Goal: Task Accomplishment & Management: Use online tool/utility

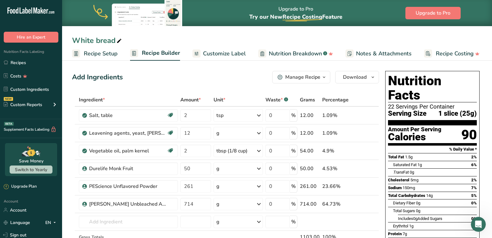
click at [228, 53] on span "Customize Label" at bounding box center [224, 53] width 43 height 8
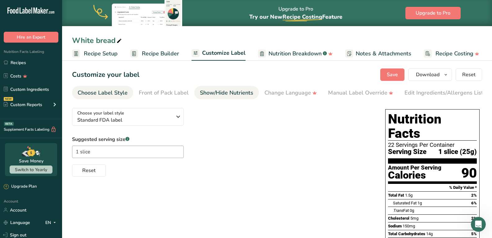
click at [223, 92] on div "Show/Hide Nutrients" at bounding box center [226, 93] width 53 height 8
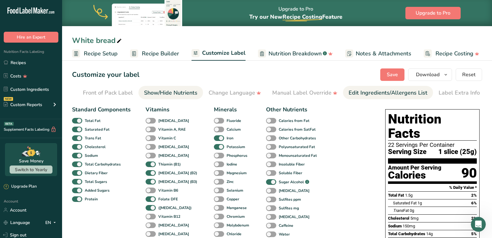
click at [352, 90] on div "Edit Ingredients/Allergens List" at bounding box center [388, 93] width 79 height 8
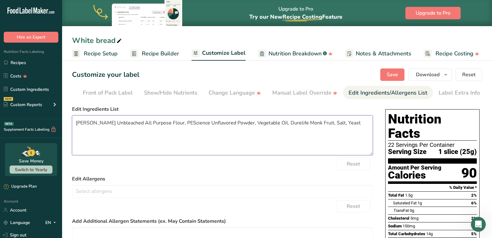
drag, startPoint x: 131, startPoint y: 125, endPoint x: 71, endPoint y: 122, distance: 59.4
click at [71, 122] on section "Customize your label Save Download Choose what to show on your downloaded label…" at bounding box center [277, 222] width 430 height 329
drag, startPoint x: 141, startPoint y: 123, endPoint x: 118, endPoint y: 123, distance: 22.7
click at [118, 123] on textarea "All Purpose Flour, PEScience Unflavored Powder, Vegetable Oil, Durelife Monk Fr…" at bounding box center [222, 135] width 301 height 40
click at [143, 123] on textarea "All Purpose Flour, Unflavored Powder, Vegetable Oil, Durelife Monk Fruit, Salt,…" at bounding box center [222, 135] width 301 height 40
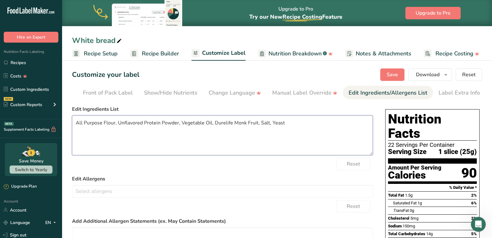
drag, startPoint x: 232, startPoint y: 125, endPoint x: 215, endPoint y: 123, distance: 17.8
click at [215, 123] on textarea "All Purpose Flour, Unflavored Protein Powder, Vegetable Oil, Durelife Monk Frui…" at bounding box center [222, 135] width 301 height 40
type textarea "All Purpose Flour, Unflavored Protein Powder, Vegetable Oil, Monk Fruit, Salt, …"
click at [396, 72] on span "Save" at bounding box center [392, 74] width 11 height 7
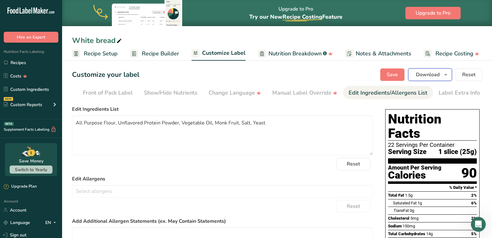
click at [424, 73] on span "Download" at bounding box center [428, 74] width 24 height 7
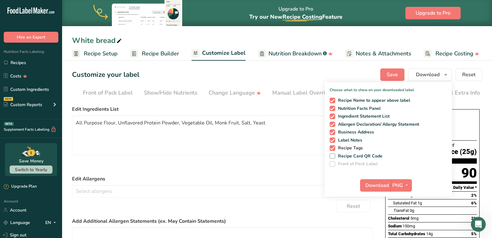
click at [335, 148] on span at bounding box center [333, 148] width 6 height 6
click at [334, 148] on input "Recipe Tags" at bounding box center [332, 148] width 4 height 4
checkbox input "false"
click at [334, 141] on span at bounding box center [333, 140] width 6 height 6
click at [334, 141] on input "Label Notes" at bounding box center [332, 140] width 4 height 4
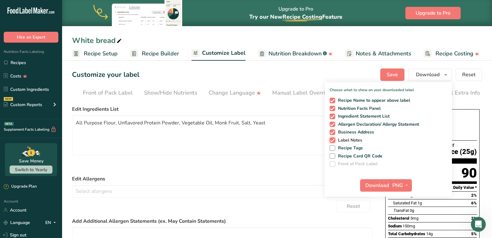
checkbox input "false"
click at [334, 132] on span at bounding box center [333, 132] width 6 height 6
click at [334, 132] on input "Business Address" at bounding box center [332, 132] width 4 height 4
checkbox input "false"
click at [374, 185] on span "Download" at bounding box center [378, 184] width 24 height 7
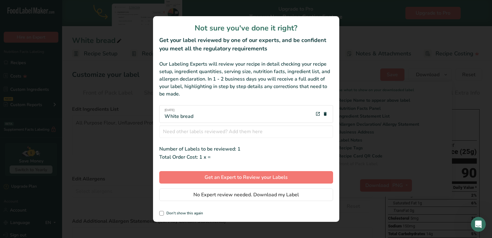
scroll to position [0, 51]
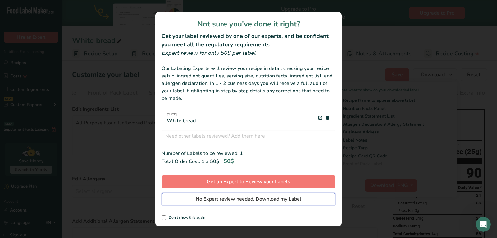
click at [245, 198] on span "No Expert review needed. Download my Label" at bounding box center [249, 198] width 106 height 7
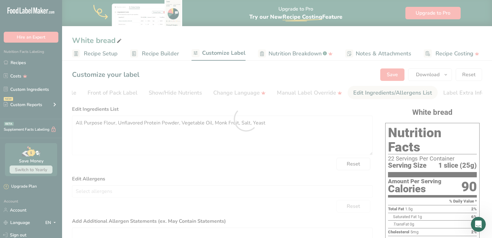
scroll to position [0, 0]
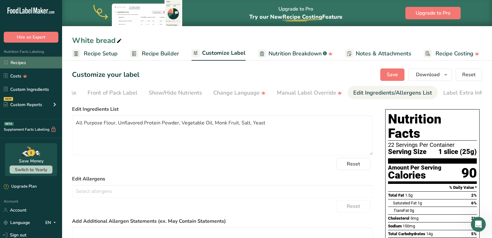
click at [19, 62] on link "Recipes" at bounding box center [31, 63] width 62 height 12
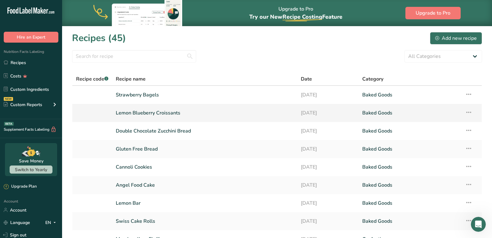
click at [162, 112] on link "Lemon Blueberry Croissants" at bounding box center [204, 112] width 177 height 13
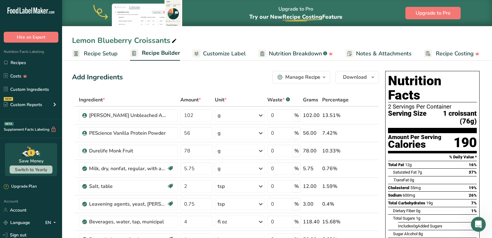
click at [173, 40] on icon at bounding box center [174, 41] width 6 height 9
drag, startPoint x: 133, startPoint y: 40, endPoint x: 73, endPoint y: 33, distance: 60.3
click at [73, 33] on div "Lemon Blueberry Croissants Recipe Setup Recipe Builder Customize Label Nutritio…" at bounding box center [277, 30] width 430 height 61
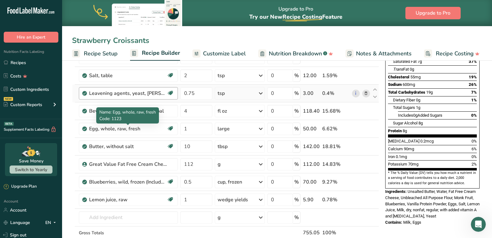
scroll to position [124, 0]
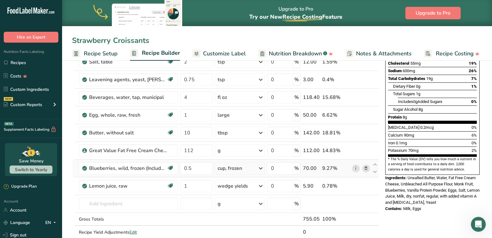
type input "Strawberry Croissants"
click at [365, 168] on icon at bounding box center [366, 168] width 4 height 7
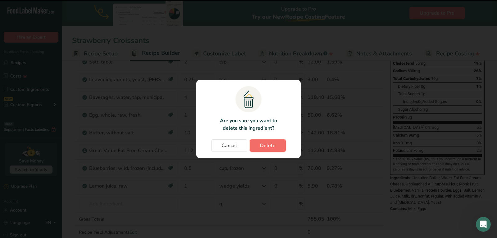
click at [261, 145] on span "Delete" at bounding box center [268, 145] width 16 height 7
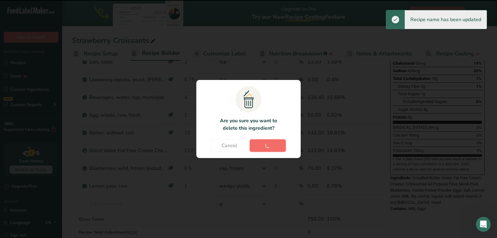
type input "1"
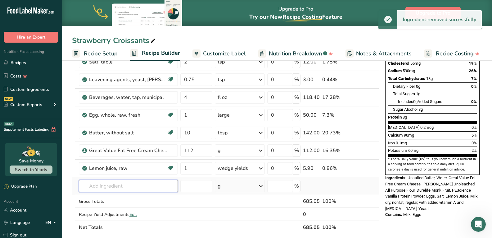
click at [102, 190] on input "text" at bounding box center [128, 186] width 99 height 12
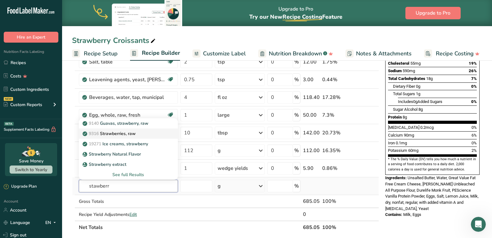
type input "stawberr"
click at [115, 134] on p "9316 Strawberries, raw" at bounding box center [110, 133] width 52 height 7
type input "Strawberries, raw"
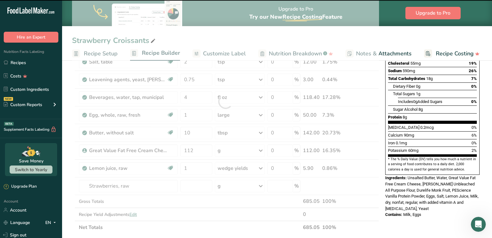
type input "0"
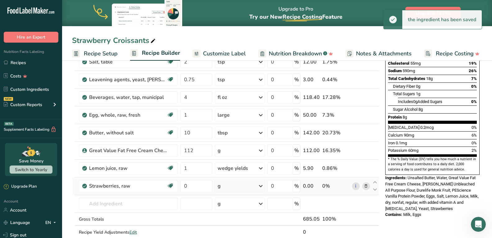
click at [251, 185] on div "g" at bounding box center [240, 186] width 50 height 12
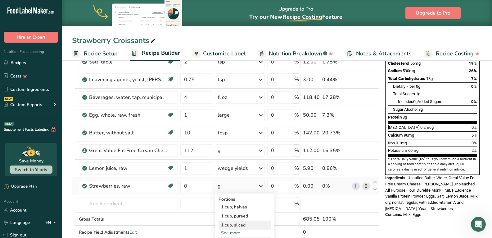
click at [243, 223] on div "1 cup, sliced" at bounding box center [245, 224] width 52 height 9
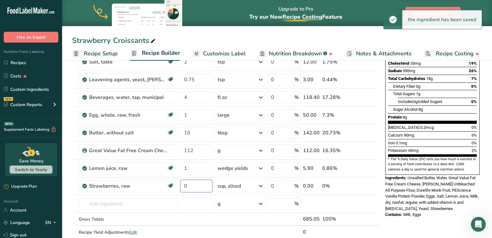
click at [198, 184] on input "0" at bounding box center [196, 186] width 32 height 12
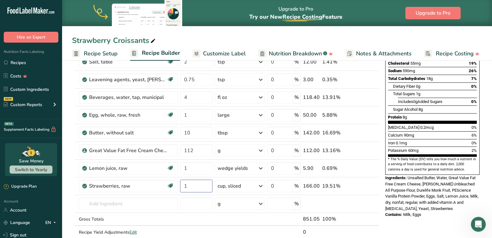
type input "1"
click at [361, 36] on div "Strawberry Croissants Recipe Setup Recipe Builder Customize Label Nutrition Bre…" at bounding box center [277, 202] width 430 height 537
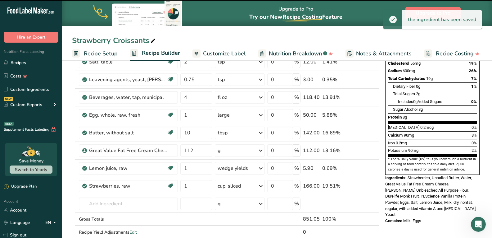
click at [421, 39] on div "Strawberry Croissants" at bounding box center [277, 40] width 430 height 11
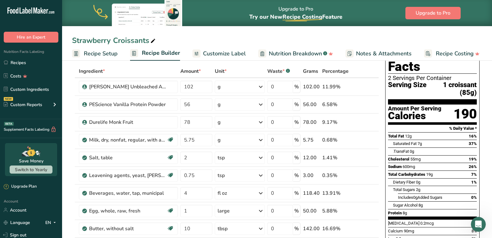
scroll to position [0, 0]
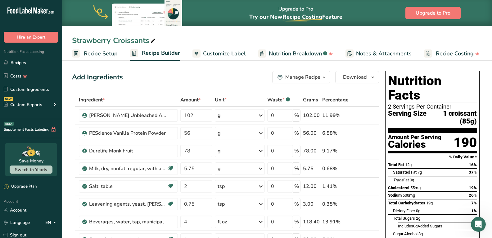
click at [106, 53] on span "Recipe Setup" at bounding box center [101, 53] width 34 height 8
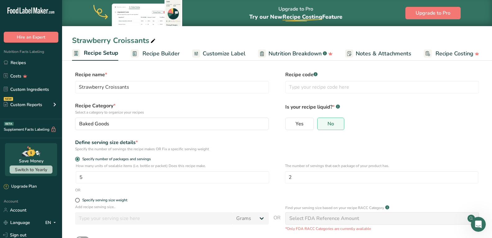
click at [142, 52] on link "Recipe Builder" at bounding box center [155, 54] width 49 height 14
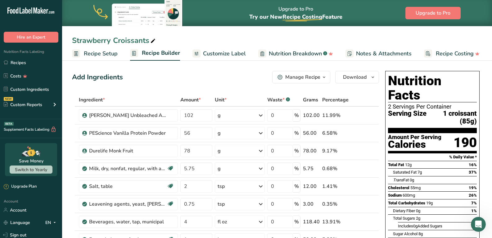
click at [235, 55] on span "Customize Label" at bounding box center [224, 53] width 43 height 8
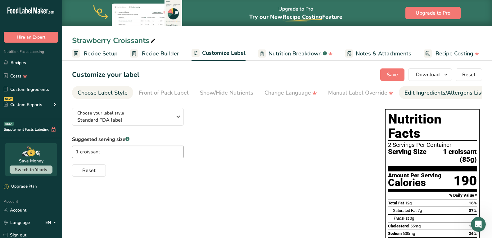
click at [425, 93] on div "Edit Ingredients/Allergens List" at bounding box center [444, 93] width 79 height 8
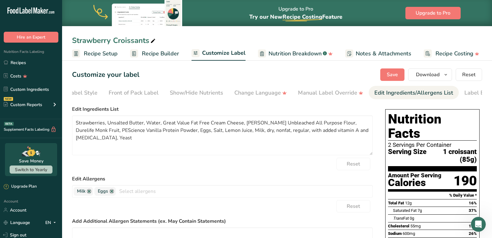
scroll to position [0, 56]
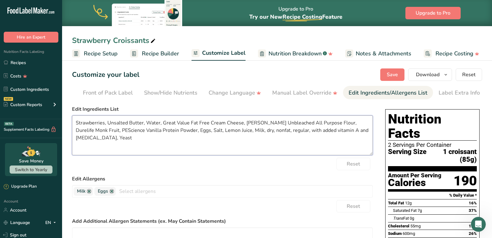
drag, startPoint x: 188, startPoint y: 122, endPoint x: 162, endPoint y: 119, distance: 26.0
click at [162, 119] on textarea "Strawberries, Unsalted Butter, Water, Great Value Fat Free Cream Cheese, King A…" at bounding box center [222, 135] width 301 height 40
drag, startPoint x: 271, startPoint y: 122, endPoint x: 216, endPoint y: 120, distance: 54.7
click at [216, 120] on textarea "Strawberries, Unsalted Butter, Water, Fat Free Cream Cheese, King Arthur Unblea…" at bounding box center [222, 135] width 301 height 40
drag, startPoint x: 275, startPoint y: 123, endPoint x: 257, endPoint y: 123, distance: 17.7
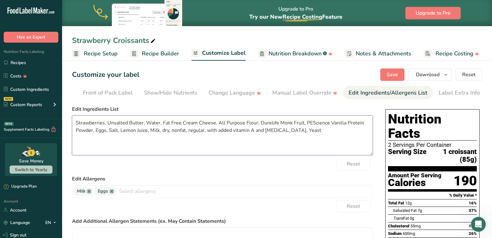
click at [257, 123] on textarea "Strawberries, Unsalted Butter, Water, Fat Free Cream Cheese, All Purpose Flour,…" at bounding box center [222, 135] width 301 height 40
drag, startPoint x: 306, startPoint y: 122, endPoint x: 283, endPoint y: 123, distance: 23.0
click at [283, 123] on textarea "Strawberries, Unsalted Butter, Water, Fat Free Cream Cheese, All Purpose Flour,…" at bounding box center [222, 135] width 301 height 40
click at [101, 130] on textarea "Strawberries, Unsalted Butter, Water, Fat Free Cream Cheese, All Purpose Flour,…" at bounding box center [222, 135] width 301 height 40
drag, startPoint x: 103, startPoint y: 131, endPoint x: 74, endPoint y: 130, distance: 28.6
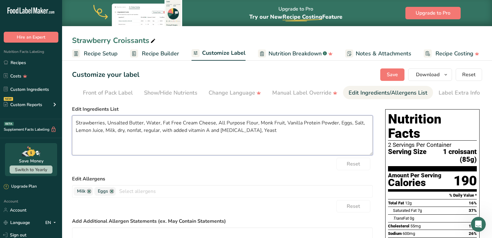
click at [74, 130] on textarea "Strawberries, Unsalted Butter, Water, Fat Free Cream Cheese, All Purpose Flour,…" at bounding box center [222, 135] width 301 height 40
drag, startPoint x: 86, startPoint y: 132, endPoint x: 75, endPoint y: 130, distance: 11.6
click at [75, 130] on textarea "Strawberries, Unsalted Butter, Water, Fat Free Cream Cheese, All Purpose Flour,…" at bounding box center [222, 135] width 301 height 40
drag, startPoint x: 212, startPoint y: 131, endPoint x: 212, endPoint y: 138, distance: 6.5
click at [212, 138] on textarea "Strawberries, Unsalted Butter, Water, Fat Free Cream Cheese, All Purpose Flour,…" at bounding box center [222, 135] width 301 height 40
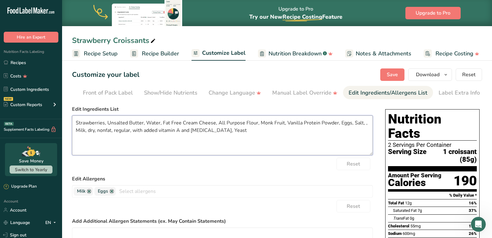
type textarea "Strawberries, Unsalted Butter, Water, Fat Free Cream Cheese, All Purpose Flour,…"
click at [247, 182] on label "Edit Allergens" at bounding box center [222, 178] width 301 height 7
click at [391, 74] on span "Save" at bounding box center [392, 74] width 11 height 7
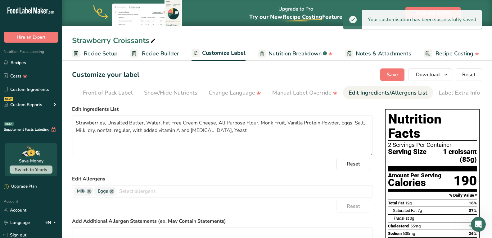
click at [110, 53] on span "Recipe Setup" at bounding box center [101, 53] width 34 height 8
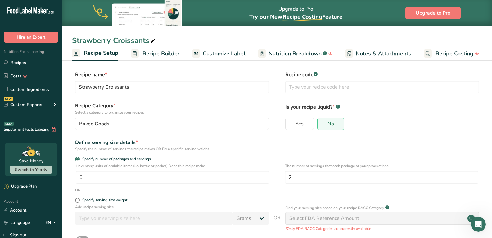
click at [137, 55] on rect at bounding box center [135, 53] width 8 height 8
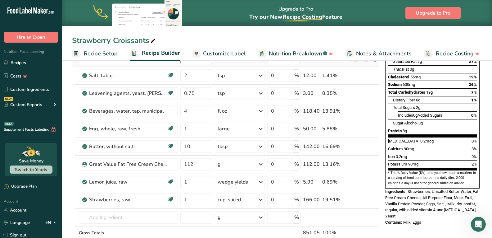
scroll to position [124, 0]
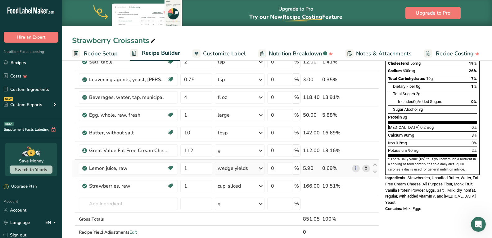
click at [366, 169] on icon at bounding box center [366, 168] width 4 height 7
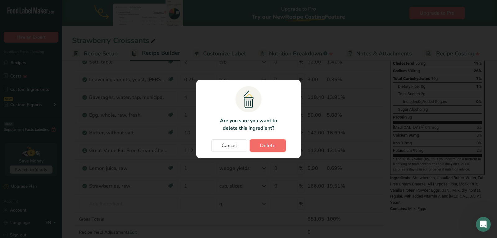
click at [252, 143] on button "Delete" at bounding box center [268, 145] width 36 height 12
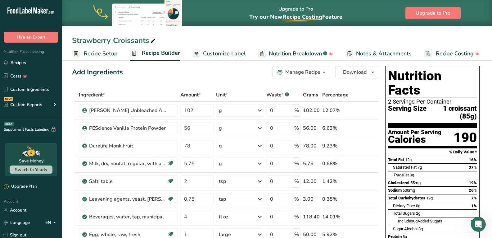
scroll to position [0, 0]
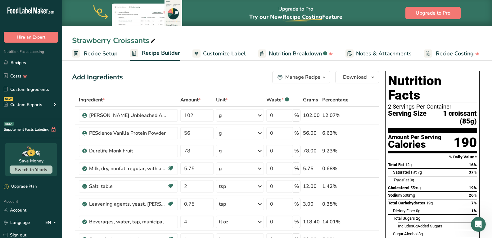
click at [232, 54] on span "Customize Label" at bounding box center [224, 53] width 43 height 8
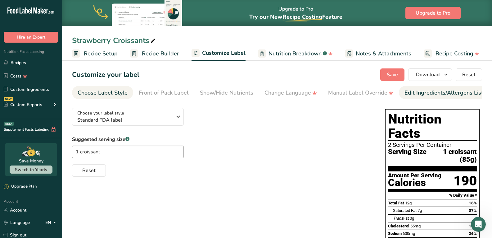
click at [417, 92] on div "Edit Ingredients/Allergens List" at bounding box center [444, 93] width 79 height 8
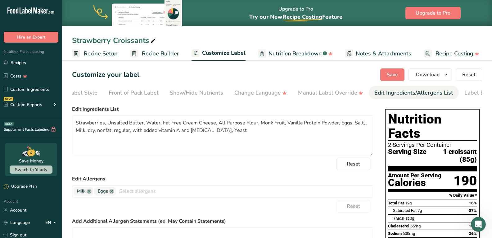
scroll to position [0, 56]
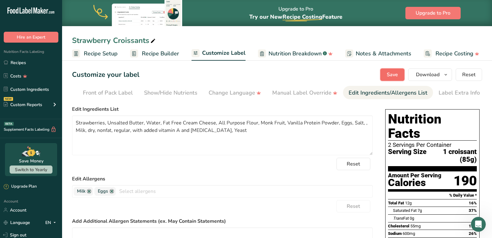
click at [389, 73] on span "Save" at bounding box center [392, 74] width 11 height 7
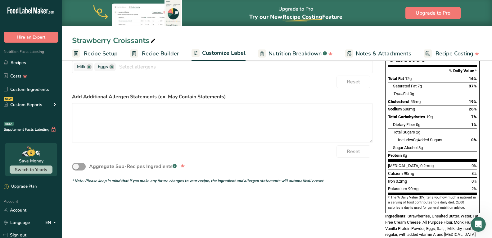
scroll to position [0, 0]
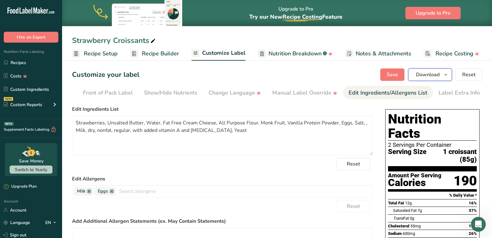
click at [433, 72] on span "Download" at bounding box center [428, 74] width 24 height 7
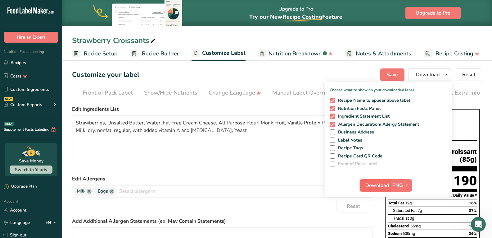
click at [373, 184] on span "Download" at bounding box center [378, 184] width 24 height 7
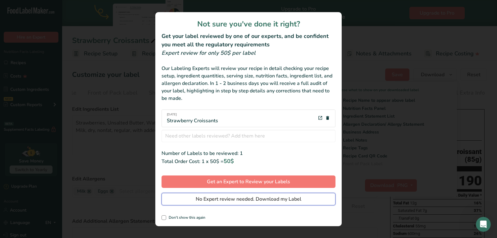
click at [225, 199] on span "No Expert review needed. Download my Label" at bounding box center [249, 198] width 106 height 7
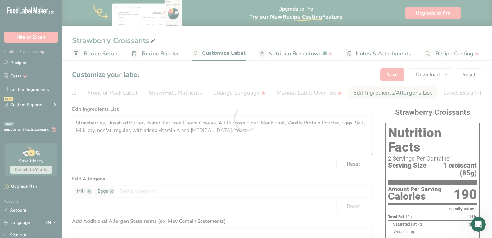
scroll to position [0, 0]
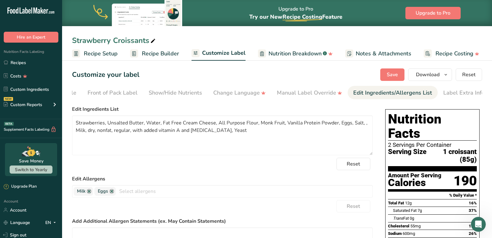
click at [150, 42] on span at bounding box center [152, 40] width 7 height 7
drag, startPoint x: 111, startPoint y: 40, endPoint x: 71, endPoint y: 31, distance: 40.2
click at [71, 31] on div "Strawberry Croissants Recipe Setup Recipe Builder Customize Label Nutrition Bre…" at bounding box center [277, 30] width 430 height 61
type input "Raspberry Croissants"
click at [246, 169] on div "Reset" at bounding box center [222, 163] width 301 height 12
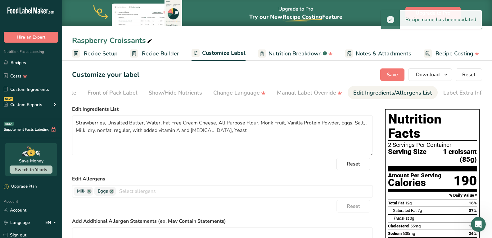
click at [145, 55] on span "Recipe Builder" at bounding box center [160, 53] width 37 height 8
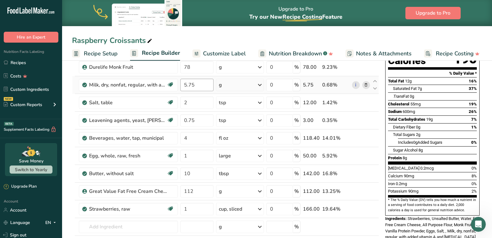
scroll to position [124, 0]
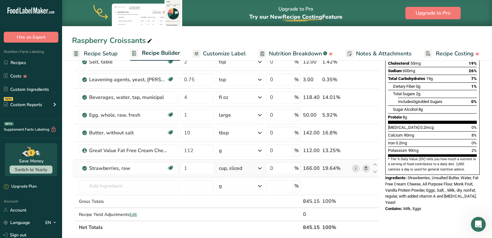
click at [366, 170] on icon at bounding box center [366, 168] width 4 height 7
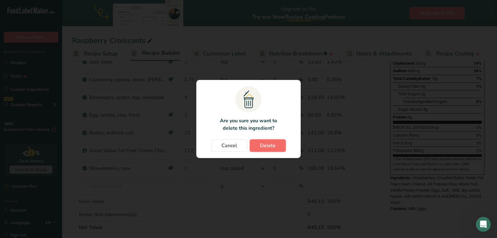
click at [274, 144] on span "Delete" at bounding box center [268, 145] width 16 height 7
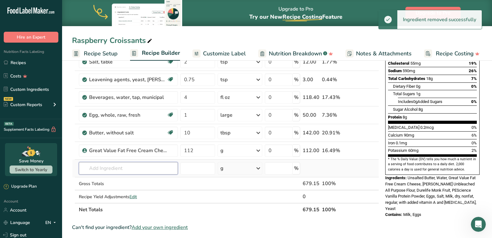
click at [136, 166] on input "text" at bounding box center [128, 168] width 99 height 12
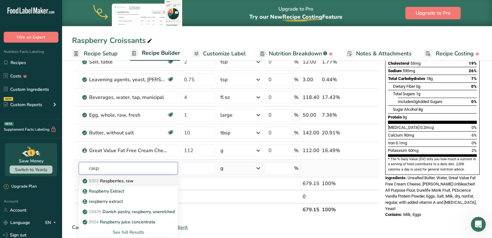
type input "rasp"
click at [136, 180] on div "9302 Raspberries, raw" at bounding box center [123, 180] width 79 height 7
type input "Raspberries, raw"
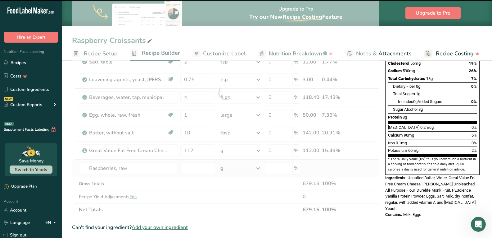
type input "0"
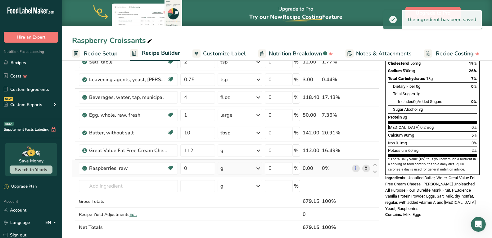
click at [261, 170] on icon at bounding box center [258, 167] width 7 height 11
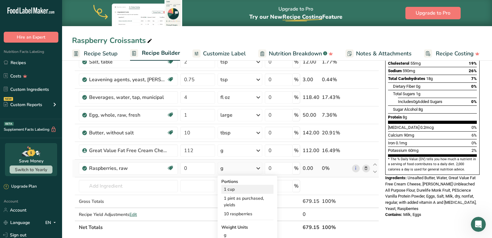
click at [238, 190] on div "1 cup" at bounding box center [247, 188] width 52 height 9
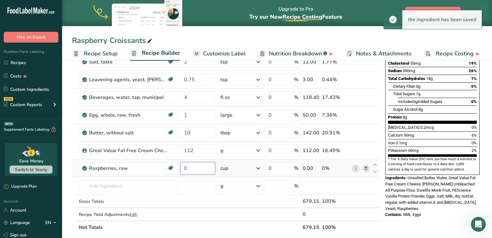
click at [196, 167] on input "0" at bounding box center [197, 168] width 35 height 12
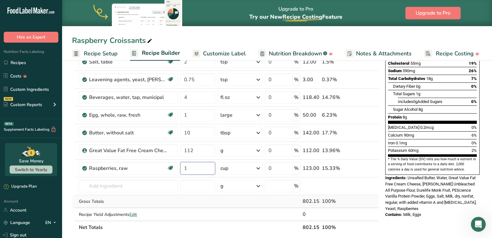
type input "1"
click at [188, 204] on div "Ingredient * Amount * Unit * Waste * .a-a{fill:#347362;}.b-a{fill:#fff;} Grams …" at bounding box center [225, 101] width 307 height 265
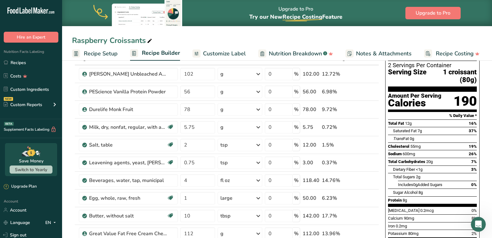
scroll to position [0, 0]
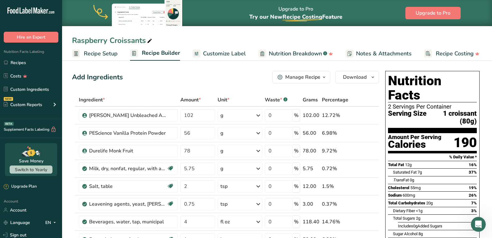
click at [232, 51] on span "Customize Label" at bounding box center [224, 53] width 43 height 8
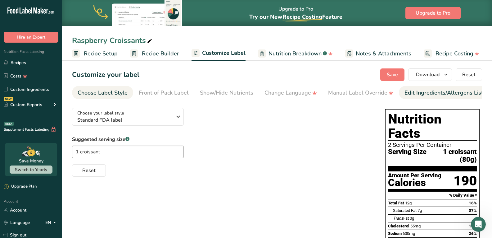
click at [406, 93] on div "Edit Ingredients/Allergens List" at bounding box center [444, 93] width 79 height 8
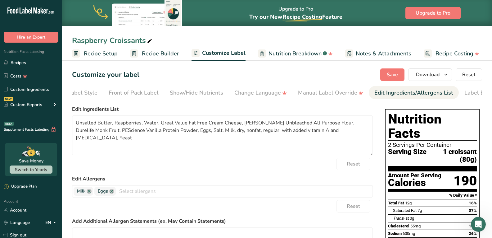
scroll to position [0, 56]
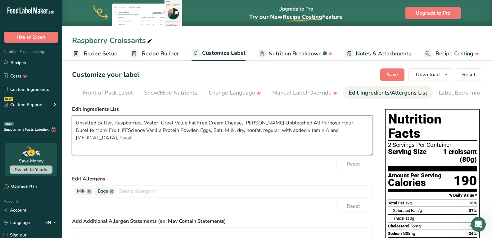
drag, startPoint x: 186, startPoint y: 124, endPoint x: 160, endPoint y: 120, distance: 26.6
click at [160, 120] on textarea "Unsalted Butter, Raspberries, Water, Great Value Fat Free Cream Cheese, King Ar…" at bounding box center [222, 135] width 301 height 40
drag, startPoint x: 240, startPoint y: 123, endPoint x: 214, endPoint y: 120, distance: 26.9
click at [214, 120] on textarea "Unsalted Butter, Raspberries, Water, Fat Free Cream Cheese, King Arthur Unbleac…" at bounding box center [222, 135] width 301 height 40
drag, startPoint x: 269, startPoint y: 122, endPoint x: 214, endPoint y: 120, distance: 55.4
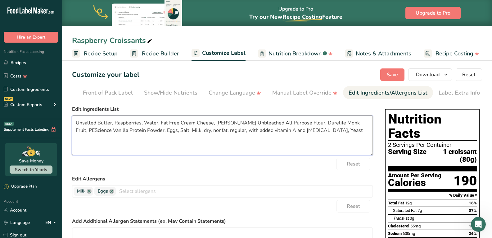
click at [214, 120] on textarea "Unsalted Butter, Raspberries, Water, Fat Free Cream Cheese, King Arthur Unbleac…" at bounding box center [222, 135] width 301 height 40
drag, startPoint x: 275, startPoint y: 123, endPoint x: 256, endPoint y: 123, distance: 19.3
click at [256, 123] on textarea "Unsalted Butter, Raspberries, Water, Fat Free Cream Cheese, All Purpose Flour, …" at bounding box center [222, 135] width 301 height 40
drag, startPoint x: 305, startPoint y: 124, endPoint x: 281, endPoint y: 123, distance: 23.9
click at [281, 123] on textarea "Unsalted Butter, Raspberries, Water, Fat Free Cream Cheese, All Purpose Flour, …" at bounding box center [222, 135] width 301 height 40
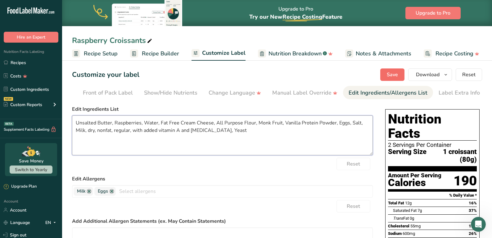
type textarea "Unsalted Butter, Raspberries, Water, Fat Free Cream Cheese, All Purpose Flour, …"
click at [394, 74] on span "Save" at bounding box center [392, 74] width 11 height 7
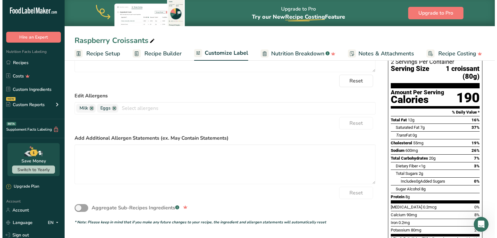
scroll to position [0, 0]
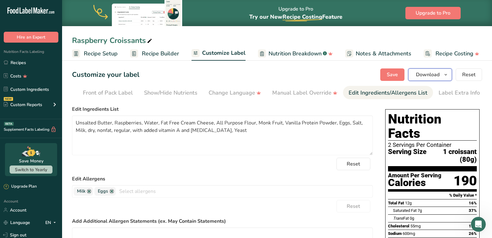
click at [436, 75] on span "Download" at bounding box center [428, 74] width 24 height 7
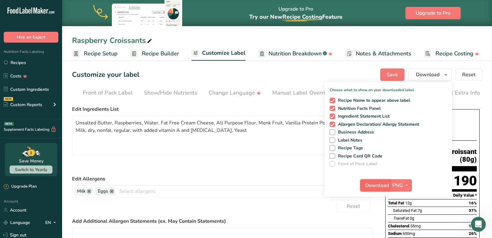
click at [384, 184] on span "Download" at bounding box center [378, 184] width 24 height 7
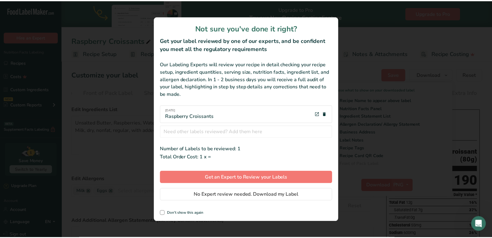
scroll to position [0, 51]
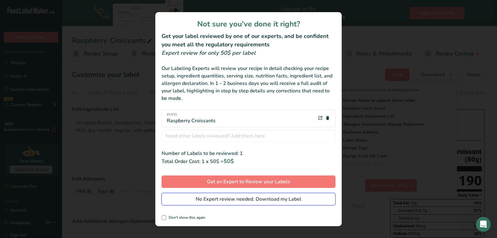
click at [211, 203] on button "No Expert review needed. Download my Label" at bounding box center [248, 199] width 174 height 12
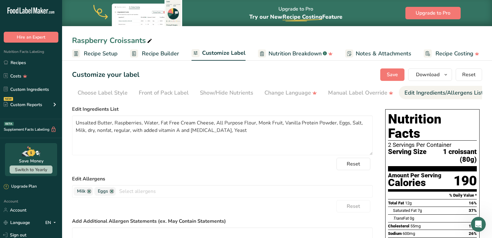
scroll to position [0, 51]
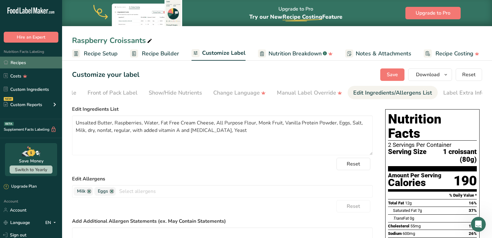
click at [31, 64] on link "Recipes" at bounding box center [31, 63] width 62 height 12
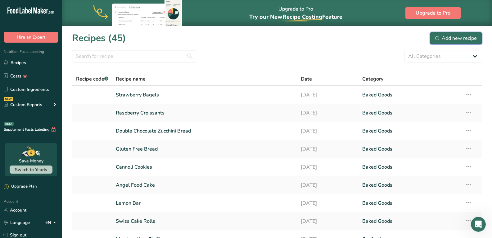
click at [446, 40] on div "Add new recipe" at bounding box center [456, 37] width 42 height 7
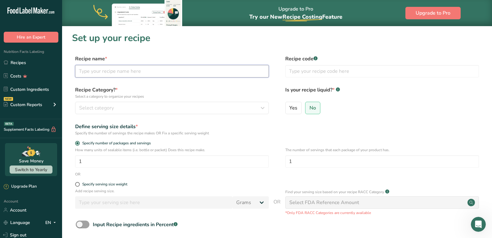
click at [195, 70] on input "text" at bounding box center [172, 71] width 194 height 12
type input "Z"
type input "Chocolate Cinnamon Zucchini Muffins"
click at [187, 105] on div "Select category" at bounding box center [170, 107] width 182 height 7
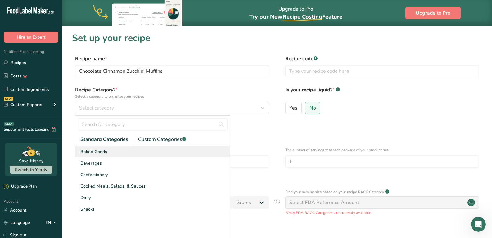
click at [104, 152] on span "Baked Goods" at bounding box center [93, 151] width 27 height 7
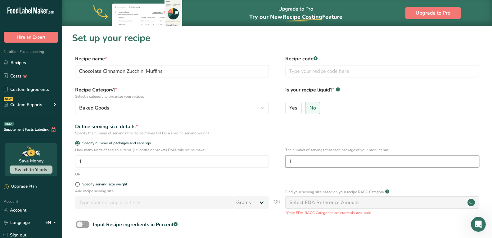
click at [292, 163] on input "1" at bounding box center [382, 161] width 194 height 12
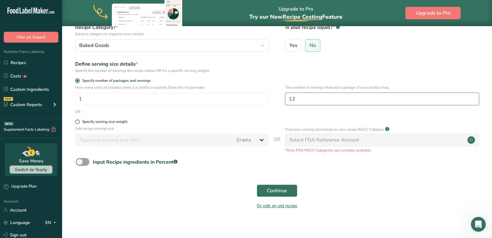
scroll to position [67, 0]
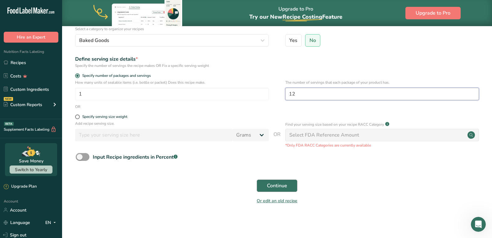
type input "12"
click at [269, 184] on span "Continue" at bounding box center [277, 185] width 20 height 7
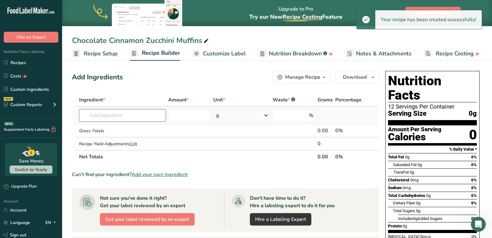
click at [145, 117] on input "text" at bounding box center [122, 115] width 87 height 12
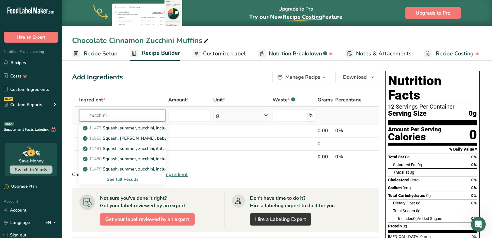
type input "zucchini"
click at [122, 179] on div "See full Results" at bounding box center [122, 179] width 77 height 7
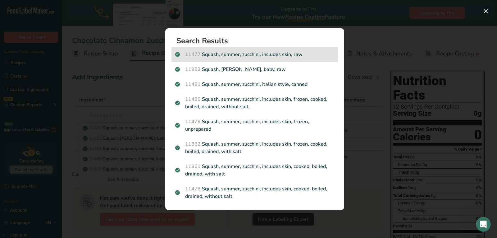
click at [226, 52] on p "11477 Squash, summer, zucchini, includes skin, raw" at bounding box center [254, 54] width 159 height 7
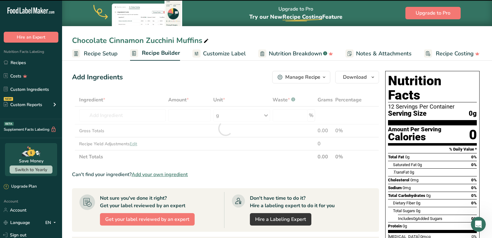
type input "0"
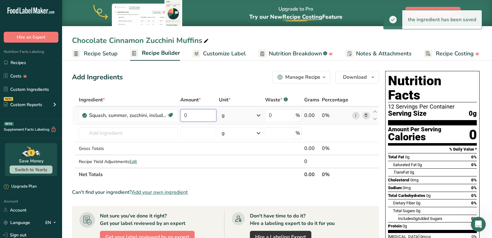
click at [193, 116] on input "0" at bounding box center [198, 115] width 36 height 12
drag, startPoint x: 187, startPoint y: 117, endPoint x: 180, endPoint y: 117, distance: 6.2
click at [180, 117] on input "0" at bounding box center [198, 115] width 36 height 12
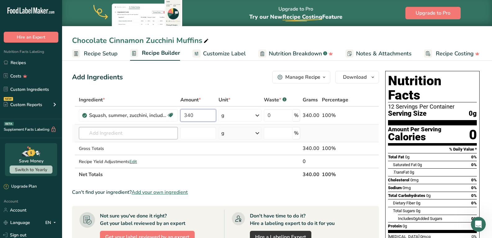
type input "340"
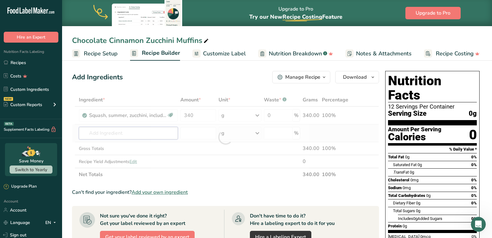
click at [151, 129] on div "Ingredient * Amount * Unit * Waste * .a-a{fill:#347362;}.b-a{fill:#fff;} Grams …" at bounding box center [225, 137] width 307 height 88
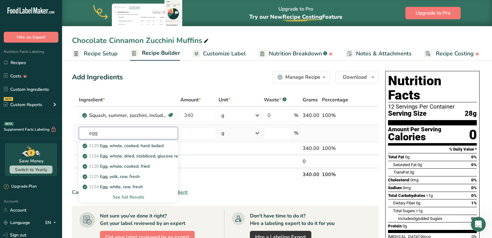
type input "egg"
click at [132, 197] on div "See full Results" at bounding box center [128, 196] width 89 height 7
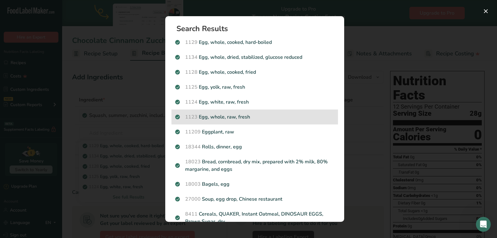
click at [218, 116] on p "1123 Egg, whole, raw, fresh" at bounding box center [254, 116] width 159 height 7
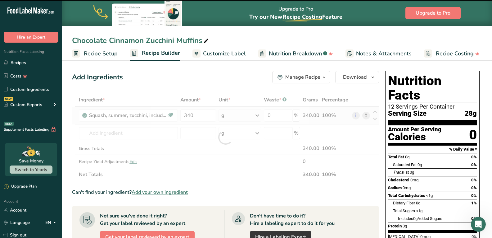
type input "0"
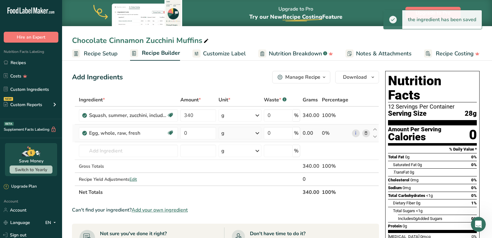
click at [236, 132] on div "g" at bounding box center [240, 133] width 43 height 12
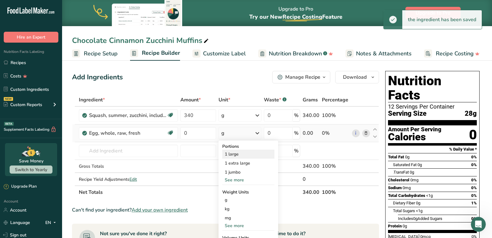
click at [232, 154] on div "1 large" at bounding box center [248, 153] width 52 height 9
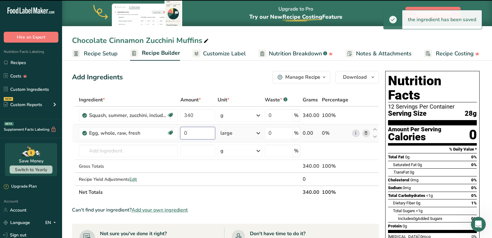
click at [198, 133] on input "0" at bounding box center [197, 133] width 35 height 12
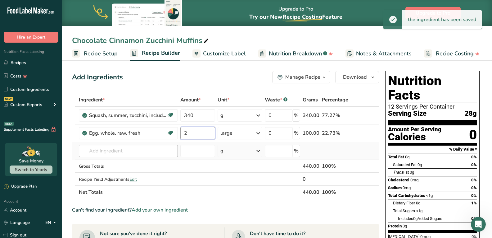
type input "2"
click at [162, 148] on div "Ingredient * Amount * Unit * Waste * .a-a{fill:#347362;}.b-a{fill:#fff;} Grams …" at bounding box center [225, 145] width 307 height 105
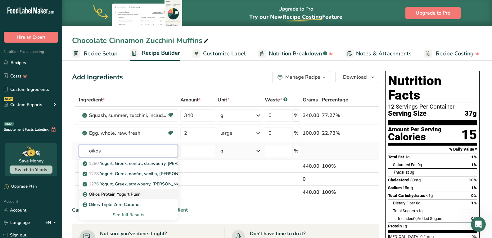
type input "oikos"
click at [129, 196] on p "Oikos Protein Yogurt Plain" at bounding box center [112, 194] width 57 height 7
type input "Oikos Protein Yogurt Plain"
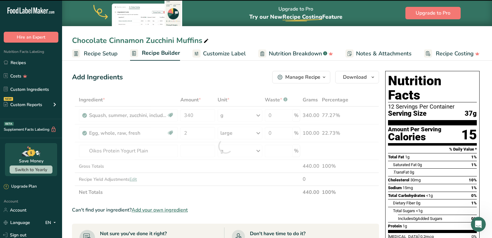
type input "0"
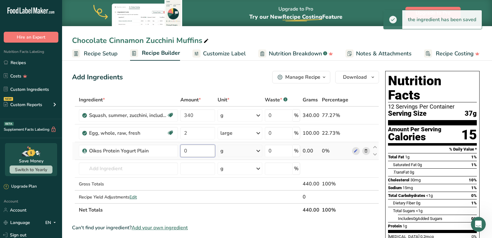
click at [200, 151] on input "0" at bounding box center [197, 150] width 35 height 12
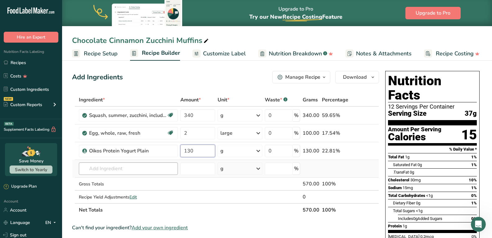
type input "130"
click at [100, 167] on div "Ingredient * Amount * Unit * Waste * .a-a{fill:#347362;}.b-a{fill:#fff;} Grams …" at bounding box center [225, 154] width 307 height 123
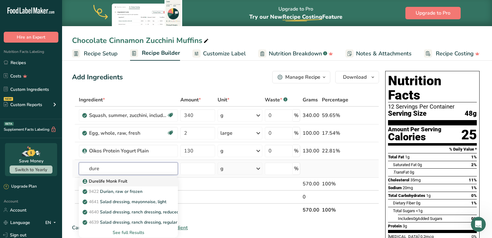
type input "dure"
click at [117, 181] on p "Durelife Monk Fruit" at bounding box center [105, 181] width 43 height 7
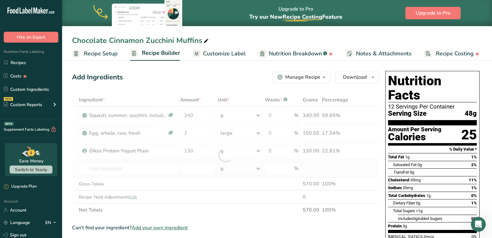
type input "Durelife Monk Fruit"
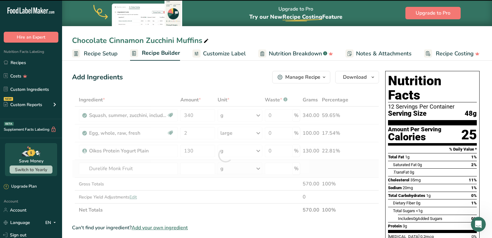
type input "0"
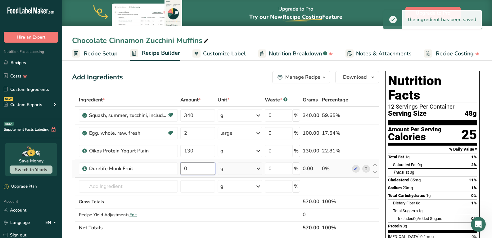
click at [203, 167] on input "0" at bounding box center [197, 168] width 35 height 12
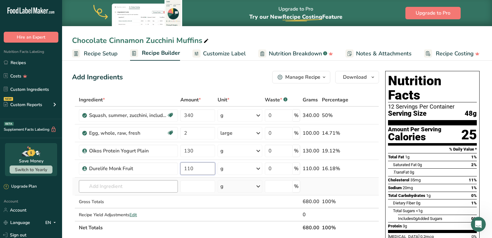
type input "110"
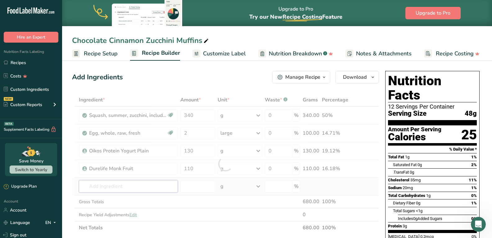
click at [147, 189] on div "Ingredient * Amount * Unit * Waste * .a-a{fill:#347362;}.b-a{fill:#fff;} Grams …" at bounding box center [225, 163] width 307 height 141
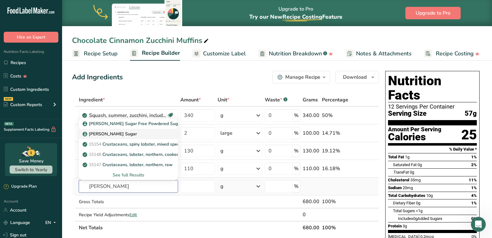
type input "[PERSON_NAME]"
click at [117, 133] on p "[PERSON_NAME] Sugar" at bounding box center [110, 133] width 53 height 7
type input "[PERSON_NAME] Sugar"
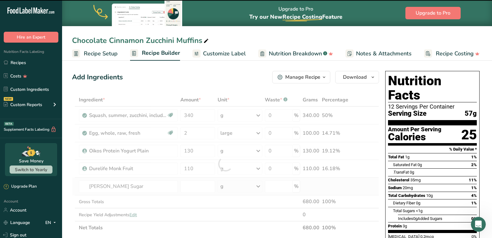
type input "0"
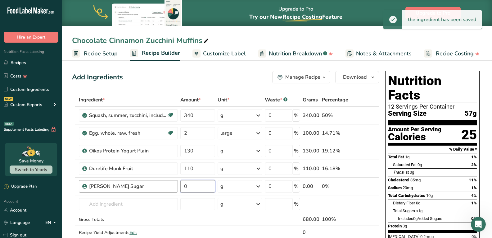
drag, startPoint x: 197, startPoint y: 187, endPoint x: 177, endPoint y: 185, distance: 20.6
click at [177, 185] on tr "[PERSON_NAME] Sugar 0 g Weight Units g kg mg See more Volume Units l Volume uni…" at bounding box center [225, 186] width 307 height 18
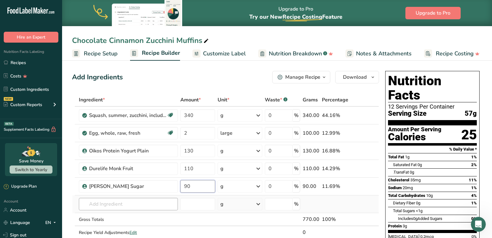
type input "90"
click at [142, 204] on div "Ingredient * Amount * Unit * Waste * .a-a{fill:#347362;}.b-a{fill:#fff;} Grams …" at bounding box center [225, 172] width 307 height 158
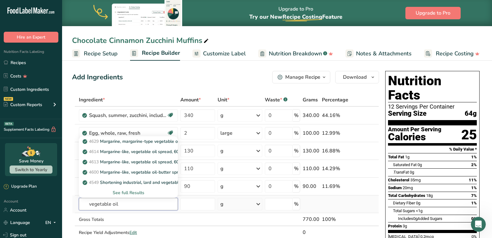
type input "vegetable oil"
click at [138, 193] on div "See full Results" at bounding box center [128, 192] width 89 height 7
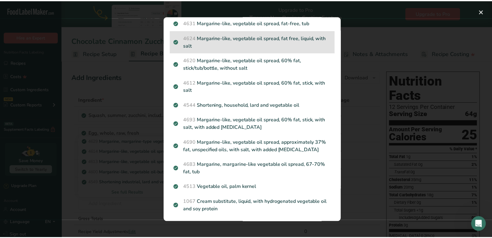
scroll to position [166, 0]
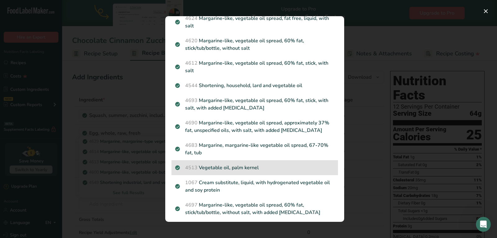
click at [276, 171] on p "4513 Vegetable oil, palm kernel" at bounding box center [254, 167] width 159 height 7
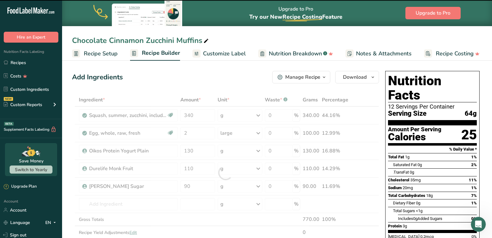
type input "0"
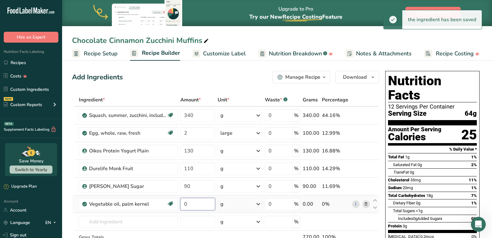
click at [205, 201] on input "0" at bounding box center [197, 204] width 35 height 12
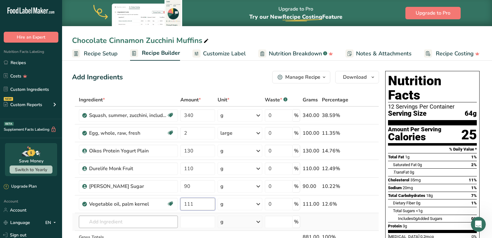
type input "111"
click at [154, 222] on div "Ingredient * Amount * Unit * Waste * .a-a{fill:#347362;}.b-a{fill:#fff;} Grams …" at bounding box center [225, 181] width 307 height 176
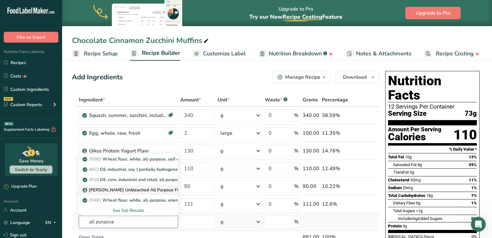
type input "all purpose"
click at [149, 189] on p "[PERSON_NAME] Unbleached All Purpose Flour" at bounding box center [134, 189] width 101 height 7
type input "[PERSON_NAME] Unbleached All Purpose Flour"
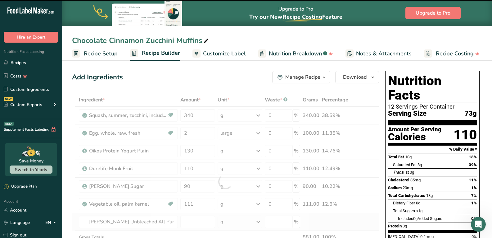
type input "0"
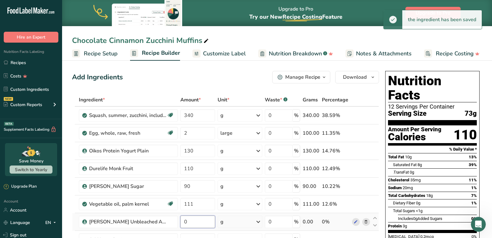
drag, startPoint x: 196, startPoint y: 221, endPoint x: 184, endPoint y: 221, distance: 11.2
click at [184, 221] on input "0" at bounding box center [197, 221] width 35 height 12
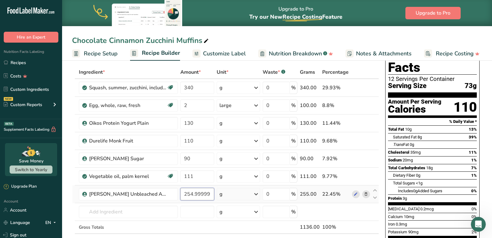
scroll to position [41, 0]
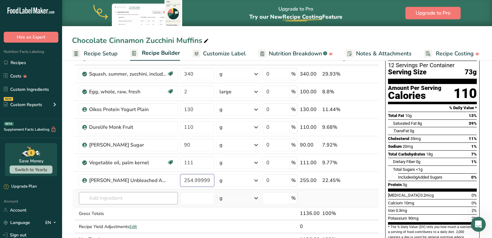
type input "254.999999"
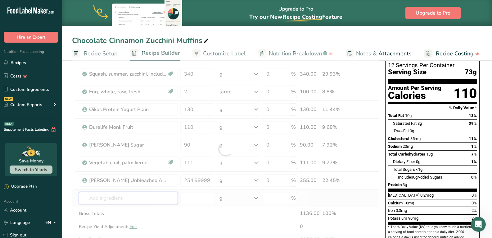
click at [161, 195] on div "Ingredient * Amount * Unit * Waste * .a-a{fill:#347362;}.b-a{fill:#fff;} Grams …" at bounding box center [225, 149] width 307 height 194
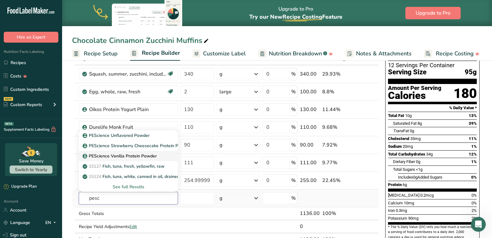
type input "pesc"
click at [136, 155] on p "PEScience Vanilla Protein Powder" at bounding box center [120, 155] width 73 height 7
type input "PEScience Vanilla Protein Powder"
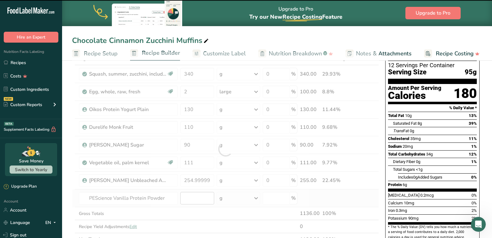
type input "0"
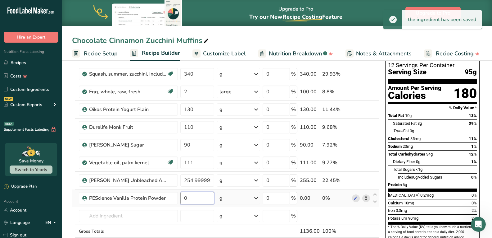
click at [199, 199] on input "0" at bounding box center [197, 198] width 34 height 12
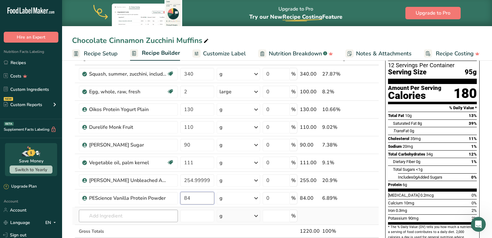
type input "84"
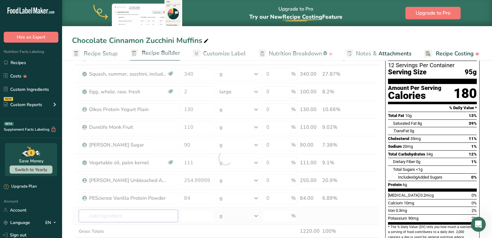
click at [159, 216] on div "Ingredient * Amount * Unit * Waste * .a-a{fill:#347362;}.b-a{fill:#fff;} Grams …" at bounding box center [225, 157] width 307 height 211
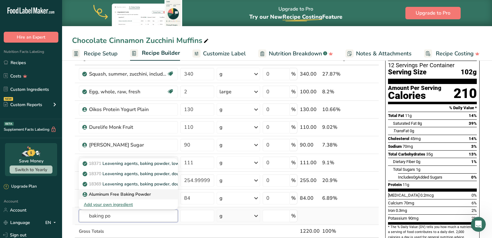
type input "baking po"
click at [142, 193] on p "Aluminum Free Baking Powder" at bounding box center [117, 194] width 67 height 7
type input "Aluminum Free Baking Powder"
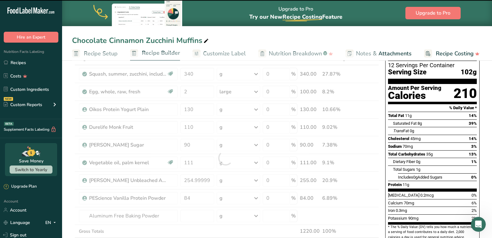
type input "0"
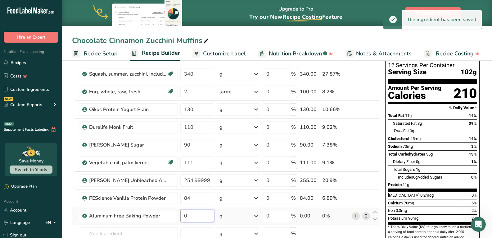
click at [195, 216] on input "0" at bounding box center [197, 215] width 34 height 12
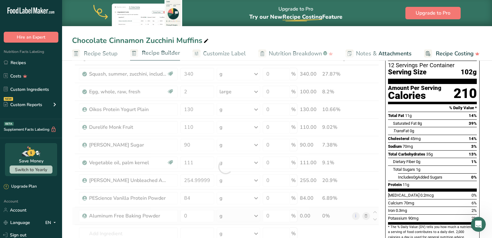
click at [235, 215] on div "Ingredient * Amount * Unit * Waste * .a-a{fill:#347362;}.b-a{fill:#fff;} Grams …" at bounding box center [225, 166] width 307 height 229
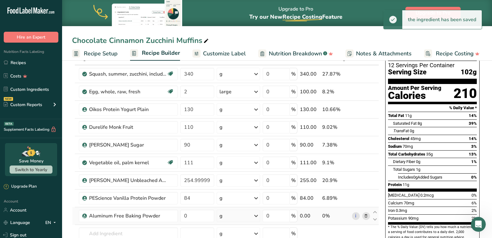
click at [240, 215] on div "g" at bounding box center [238, 215] width 43 height 12
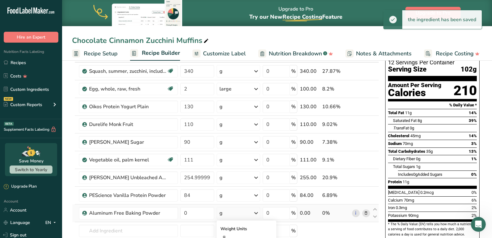
scroll to position [124, 0]
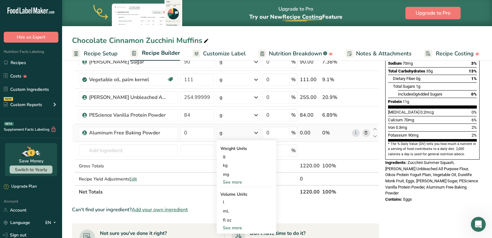
click at [234, 183] on div "See more" at bounding box center [247, 182] width 52 height 7
click at [232, 207] on div "See less" at bounding box center [247, 209] width 52 height 7
click at [233, 133] on div "g" at bounding box center [238, 132] width 43 height 12
click at [247, 134] on div "g" at bounding box center [238, 132] width 43 height 12
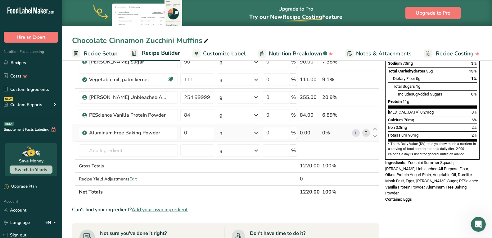
click at [366, 133] on icon at bounding box center [366, 133] width 4 height 7
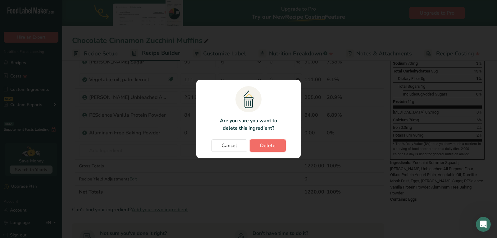
click at [269, 149] on button "Delete" at bounding box center [268, 145] width 36 height 12
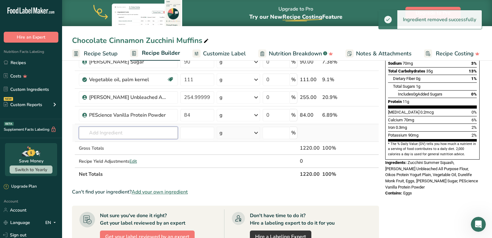
click at [140, 132] on input "text" at bounding box center [128, 132] width 99 height 12
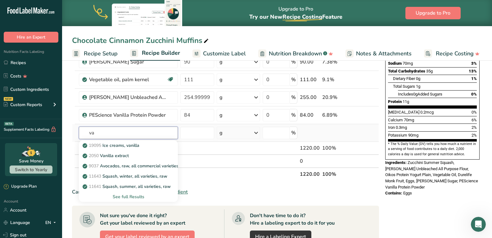
type input "v"
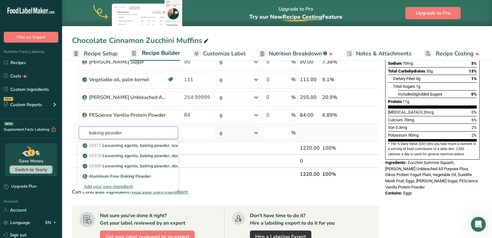
type input "baking powder"
click at [123, 187] on div "Add your own ingredient" at bounding box center [128, 186] width 89 height 7
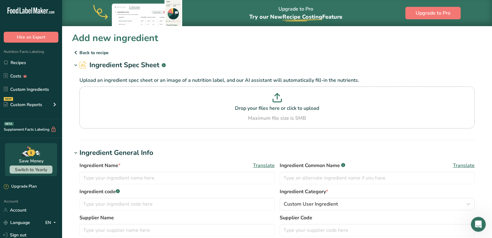
click at [81, 53] on p "Back to recipe" at bounding box center [277, 52] width 410 height 7
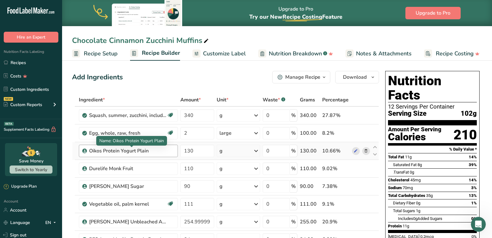
scroll to position [83, 0]
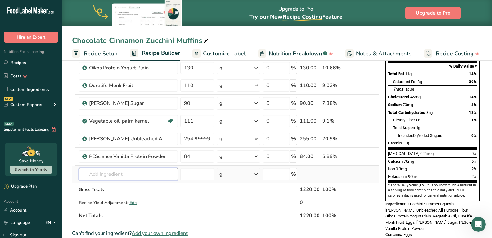
click at [135, 171] on input "text" at bounding box center [128, 174] width 99 height 12
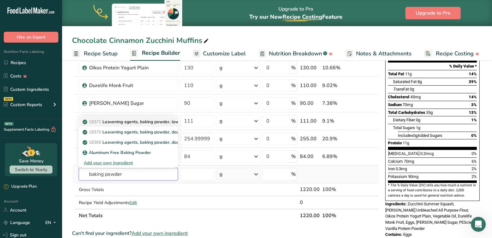
type input "baking powder"
click at [138, 123] on p "18371 Leavening agents, baking powder, low-sodium" at bounding box center [139, 121] width 111 height 7
type input "Leavening agents, baking powder, low-sodium"
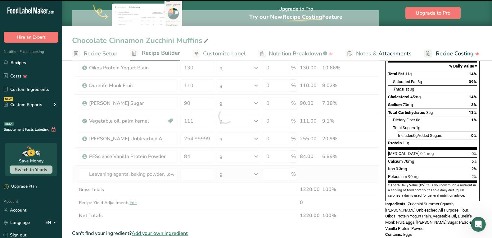
type input "0"
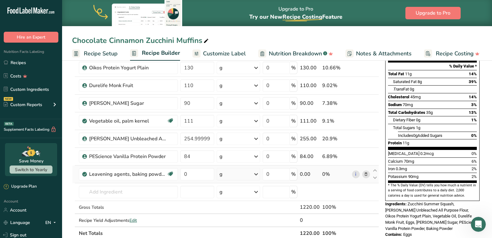
click at [229, 176] on div "g" at bounding box center [238, 174] width 43 height 12
click at [229, 195] on div "1 tsp" at bounding box center [247, 194] width 52 height 9
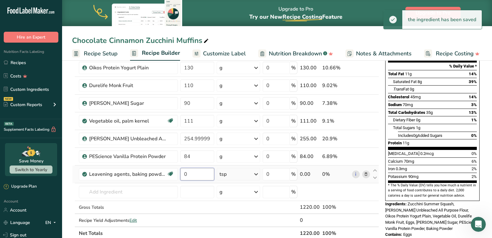
click at [196, 173] on input "0" at bounding box center [197, 174] width 34 height 12
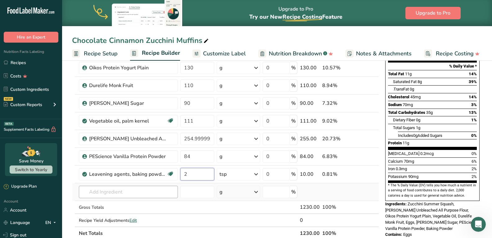
type input "2"
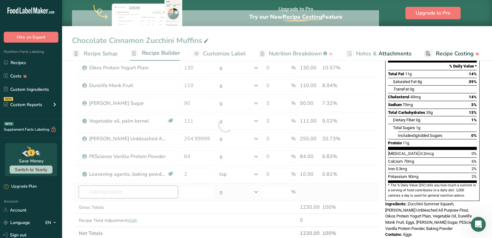
click at [148, 189] on div "Ingredient * Amount * Unit * Waste * .a-a{fill:#347362;}.b-a{fill:#fff;} Grams …" at bounding box center [225, 124] width 307 height 229
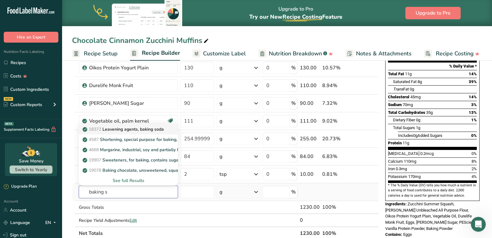
type input "baking s"
click at [140, 132] on p "18372 Leavening agents, baking soda" at bounding box center [124, 129] width 80 height 7
type input "Leavening agents, baking soda"
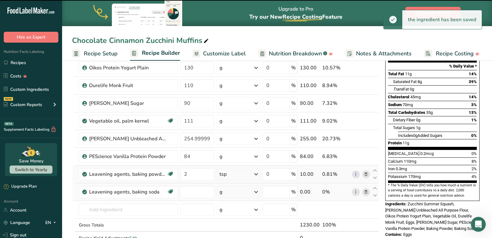
type input "0"
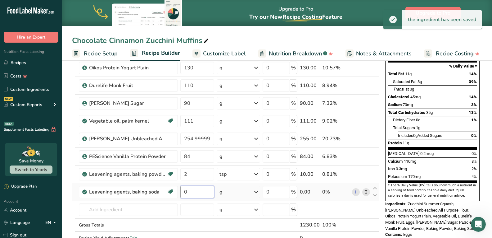
click at [197, 193] on input "0" at bounding box center [197, 191] width 34 height 12
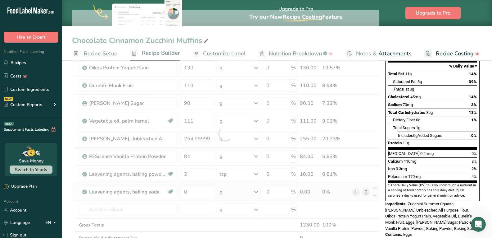
click at [238, 192] on div "Ingredient * Amount * Unit * Waste * .a-a{fill:#347362;}.b-a{fill:#fff;} Grams …" at bounding box center [225, 133] width 307 height 247
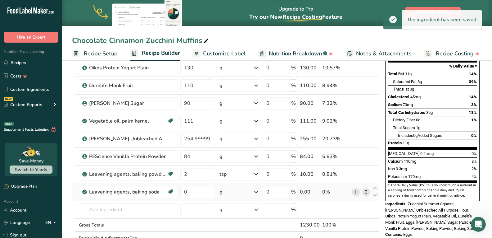
click at [238, 192] on div "g" at bounding box center [238, 191] width 43 height 12
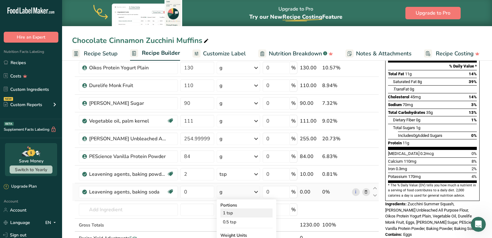
click at [229, 212] on div "1 tsp" at bounding box center [247, 212] width 52 height 9
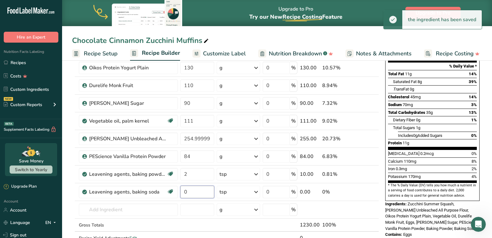
click at [199, 189] on input "0" at bounding box center [197, 191] width 34 height 12
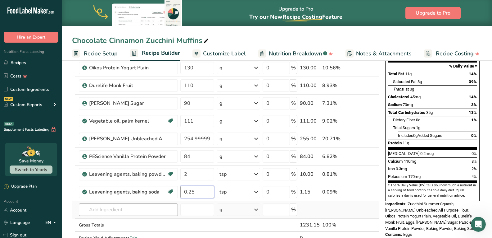
type input "0.25"
click at [108, 210] on div "Ingredient * Amount * Unit * Waste * .a-a{fill:#347362;}.b-a{fill:#fff;} Grams …" at bounding box center [225, 133] width 307 height 247
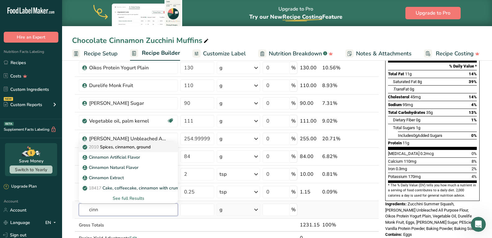
type input "cinn"
click at [126, 147] on p "2010 Spices, cinnamon, ground" at bounding box center [117, 146] width 67 height 7
type input "Spices, cinnamon, ground"
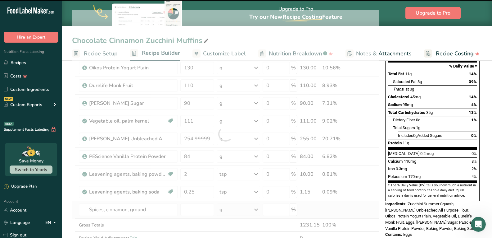
type input "0"
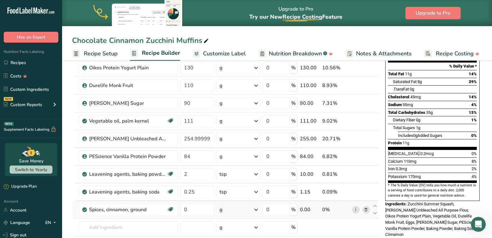
click at [234, 212] on div "g" at bounding box center [238, 209] width 43 height 12
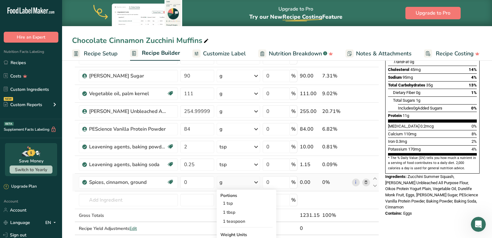
scroll to position [124, 0]
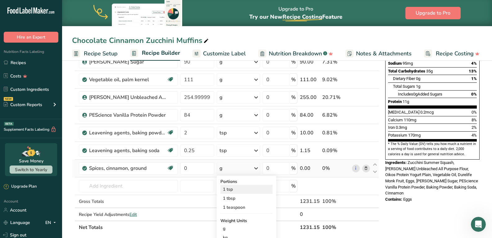
click at [229, 189] on div "1 tsp" at bounding box center [247, 188] width 52 height 9
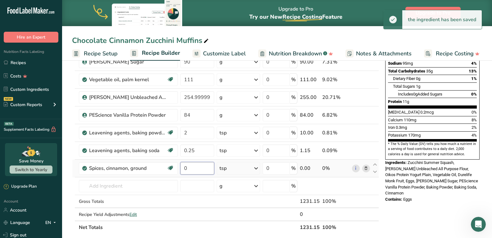
click at [195, 166] on input "0" at bounding box center [197, 168] width 34 height 12
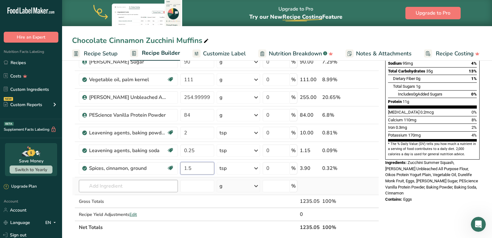
type input "1.5"
click at [125, 189] on div "Ingredient * Amount * Unit * Waste * .a-a{fill:#347362;}.b-a{fill:#fff;} Grams …" at bounding box center [225, 101] width 307 height 265
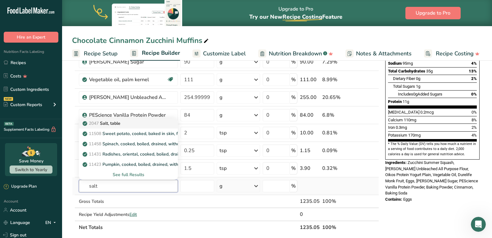
type input "salt"
click at [115, 123] on p "2047 Salt, table" at bounding box center [102, 123] width 37 height 7
type input "Salt, table"
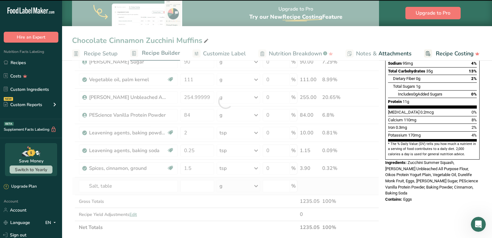
type input "0"
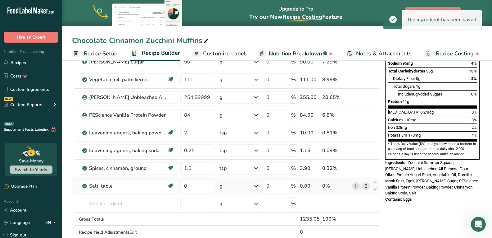
click at [235, 184] on div "g" at bounding box center [238, 186] width 43 height 12
click at [231, 207] on div "1 tsp" at bounding box center [247, 206] width 52 height 9
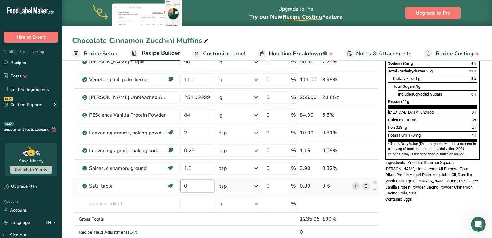
click at [202, 185] on input "0" at bounding box center [197, 186] width 34 height 12
type input "1"
click at [135, 201] on div "Ingredient * Amount * Unit * Waste * .a-a{fill:#347362;}.b-a{fill:#fff;} Grams …" at bounding box center [225, 110] width 307 height 282
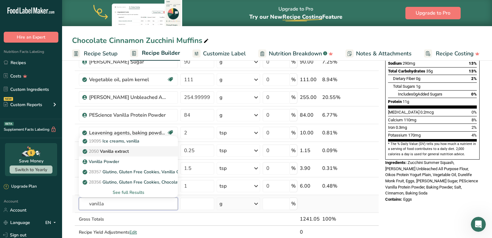
type input "vanilla"
click at [127, 150] on p "2050 Vanilla extract" at bounding box center [106, 151] width 45 height 7
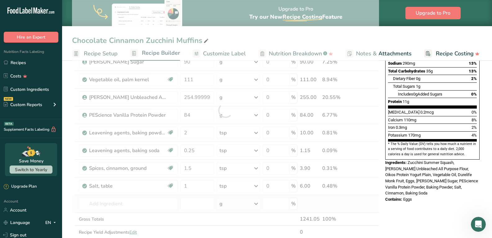
type input "Vanilla extract"
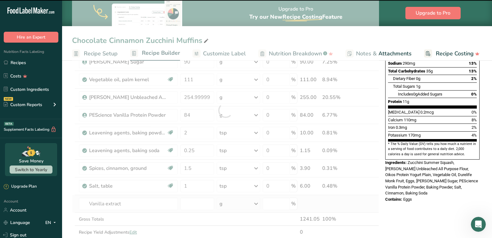
type input "0"
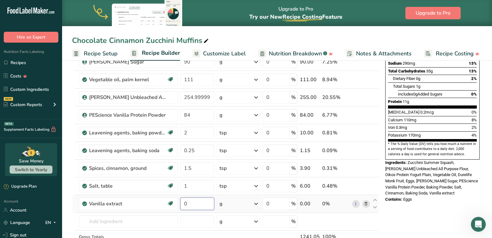
click at [205, 201] on input "0" at bounding box center [197, 203] width 34 height 12
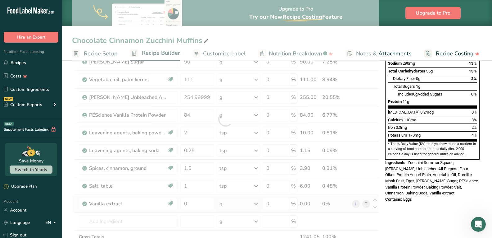
click at [232, 202] on div "Ingredient * Amount * Unit * Waste * .a-a{fill:#347362;}.b-a{fill:#fff;} Grams …" at bounding box center [225, 119] width 307 height 300
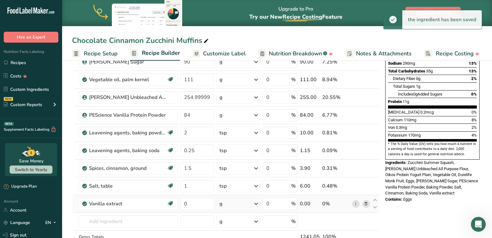
click at [232, 202] on div "g" at bounding box center [238, 203] width 43 height 12
click at [229, 225] on div "1 tsp" at bounding box center [247, 224] width 52 height 9
click at [195, 202] on input "0" at bounding box center [197, 203] width 34 height 12
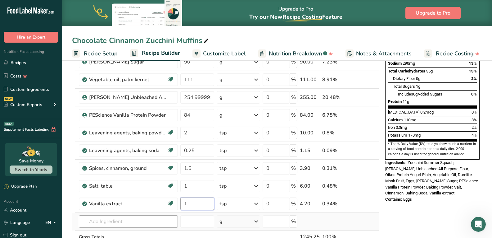
type input "1"
click at [146, 222] on div "Ingredient * Amount * Unit * Waste * .a-a{fill:#347362;}.b-a{fill:#fff;} Grams …" at bounding box center [225, 119] width 307 height 300
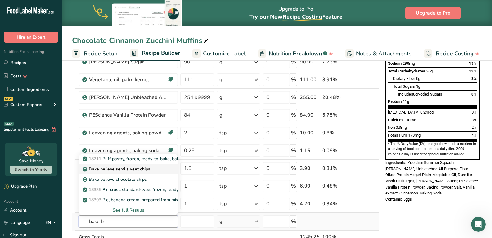
type input "bake b"
click at [113, 167] on p "Bake believe semi sweet chips" at bounding box center [117, 169] width 66 height 7
type input "Bake believe semi sweet chips"
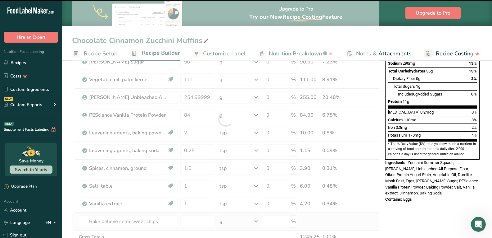
type input "0"
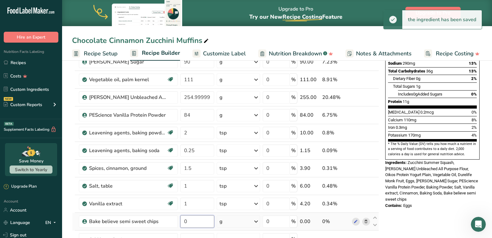
click at [198, 222] on input "0" at bounding box center [197, 221] width 34 height 12
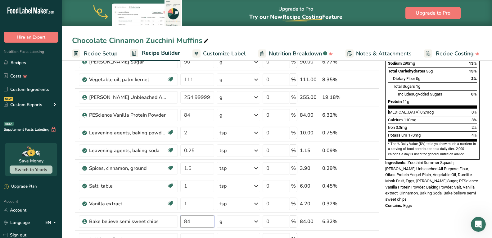
type input "84"
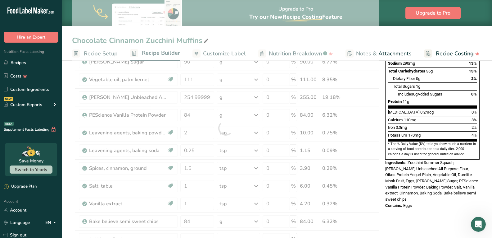
click at [447, 208] on div "Nutrition Facts 12 Servings Per Container Serving Size 104g Amount Per Serving …" at bounding box center [432, 220] width 99 height 552
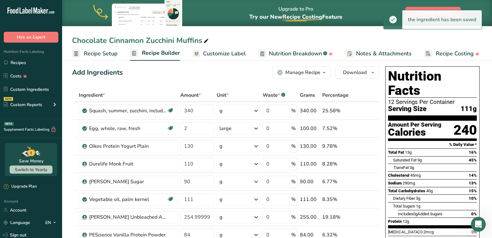
scroll to position [0, 0]
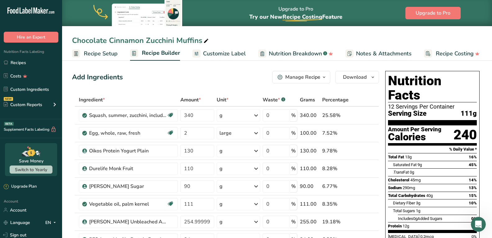
click at [98, 55] on span "Recipe Setup" at bounding box center [101, 53] width 34 height 8
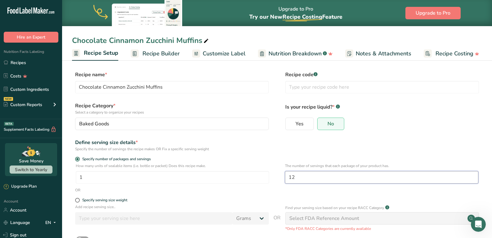
click at [310, 176] on input "12" at bounding box center [381, 177] width 193 height 12
type input "15"
click at [406, 127] on div "Yes No" at bounding box center [382, 125] width 194 height 16
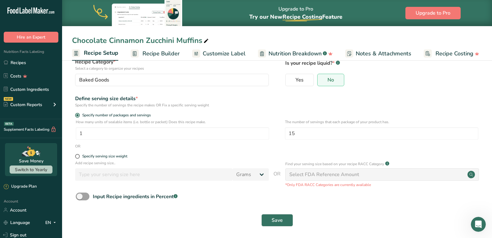
scroll to position [46, 0]
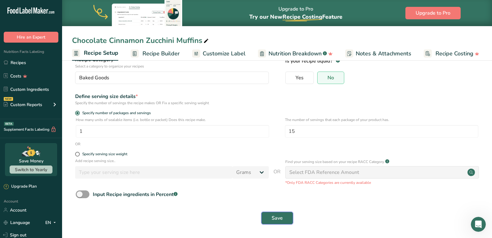
click at [279, 221] on span "Save" at bounding box center [277, 217] width 11 height 7
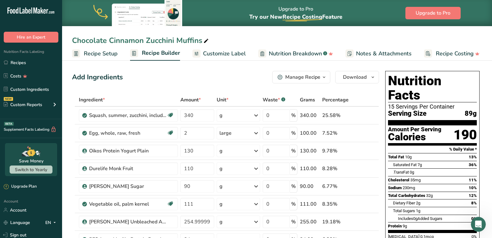
click at [228, 55] on span "Customize Label" at bounding box center [224, 53] width 43 height 8
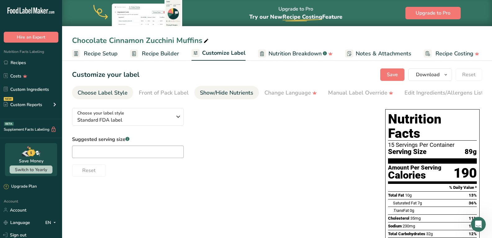
click at [236, 93] on div "Show/Hide Nutrients" at bounding box center [226, 93] width 53 height 8
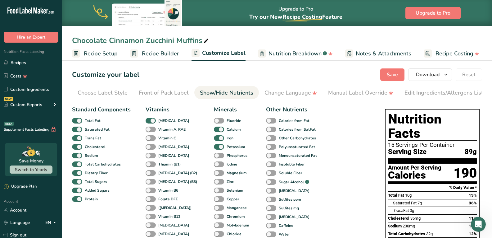
scroll to position [0, 56]
click at [266, 182] on span at bounding box center [271, 182] width 10 height 6
click at [266, 182] on input "Sugar Alcohol .a-a{fill:#347362;}.b-a{fill:#fff;}" at bounding box center [268, 182] width 4 height 4
checkbox input "true"
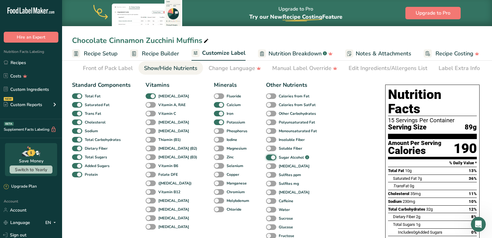
scroll to position [0, 0]
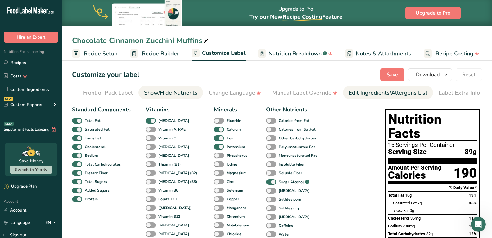
click at [383, 93] on div "Edit Ingredients/Allergens List" at bounding box center [388, 93] width 79 height 8
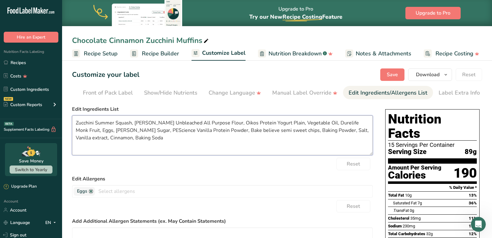
drag, startPoint x: 189, startPoint y: 122, endPoint x: 134, endPoint y: 118, distance: 54.8
click at [134, 118] on textarea "Zucchini Summer Squash, [PERSON_NAME] Unbleached All Purpose Flour, Oikos Prote…" at bounding box center [222, 135] width 301 height 40
drag, startPoint x: 191, startPoint y: 122, endPoint x: 176, endPoint y: 122, distance: 14.9
click at [176, 122] on textarea "Zucchini Summer Squash, All Purpose Flour, Oikos Protein Yogurt Plain, Vegetabl…" at bounding box center [222, 135] width 301 height 40
drag, startPoint x: 275, startPoint y: 123, endPoint x: 257, endPoint y: 121, distance: 18.4
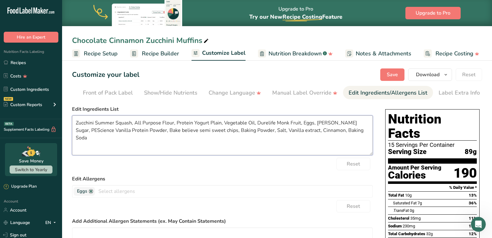
click at [257, 121] on textarea "Zucchini Summer Squash, All Purpose Flour, Protein Yogurt Plain, Vegetable Oil,…" at bounding box center [222, 135] width 301 height 40
drag, startPoint x: 309, startPoint y: 122, endPoint x: 295, endPoint y: 120, distance: 14.7
click at [295, 120] on textarea "Zucchini Summer Squash, All Purpose Flour, Protein Yogurt Plain, Vegetable Oil,…" at bounding box center [222, 135] width 301 height 40
drag, startPoint x: 101, startPoint y: 132, endPoint x: 76, endPoint y: 134, distance: 24.7
click at [76, 134] on textarea "Zucchini Summer Squash, All Purpose Flour, Protein Yogurt Plain, Vegetable Oil,…" at bounding box center [222, 135] width 301 height 40
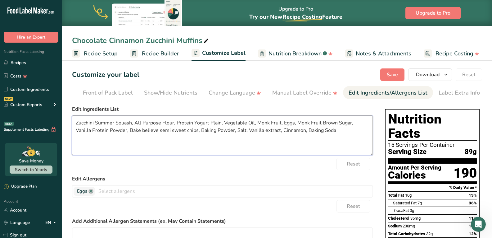
drag, startPoint x: 142, startPoint y: 131, endPoint x: 113, endPoint y: 129, distance: 29.0
click at [113, 129] on textarea "Zucchini Summer Squash, All Purpose Flour, Protein Yogurt Plain, Vegetable Oil,…" at bounding box center [222, 135] width 301 height 40
type textarea "Zucchini Summer Squash, All Purpose Flour, Protein Yogurt Plain, Vegetable Oil,…"
drag, startPoint x: 177, startPoint y: 101, endPoint x: 153, endPoint y: 100, distance: 23.3
click at [153, 100] on section "Customize your label Save Download Choose what to show on your downloaded label…" at bounding box center [277, 226] width 430 height 336
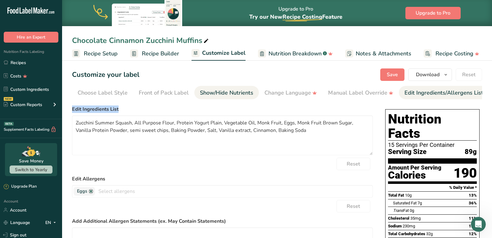
click at [200, 92] on div "Show/Hide Nutrients" at bounding box center [226, 93] width 53 height 8
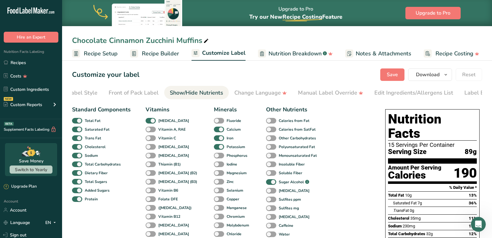
scroll to position [0, 56]
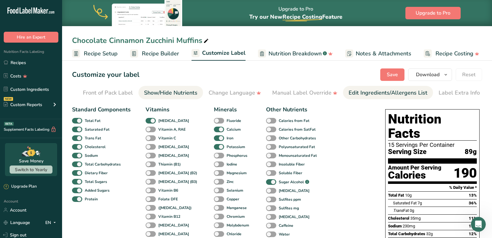
click at [366, 93] on div "Edit Ingredients/Allergens List" at bounding box center [388, 93] width 79 height 8
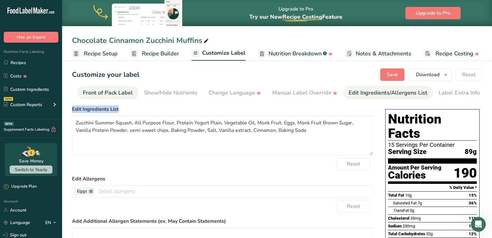
click at [92, 93] on div "Front of Pack Label" at bounding box center [108, 93] width 50 height 8
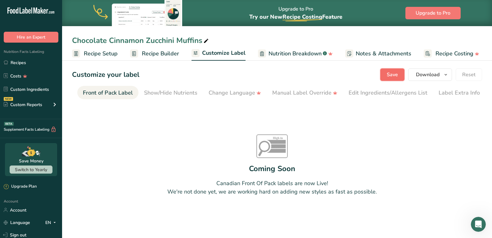
click at [395, 77] on span "Save" at bounding box center [392, 74] width 11 height 7
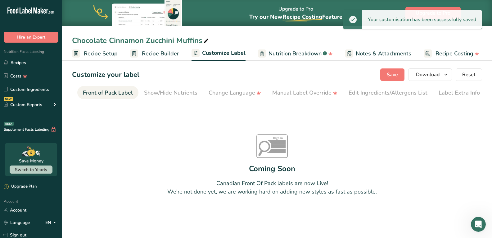
click at [168, 52] on span "Recipe Builder" at bounding box center [160, 53] width 37 height 8
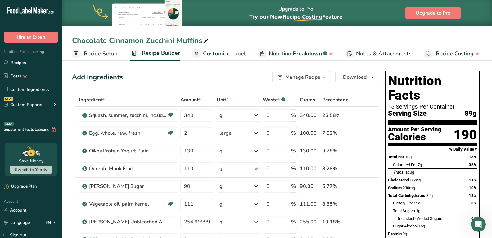
click at [209, 52] on span "Customize Label" at bounding box center [224, 53] width 43 height 8
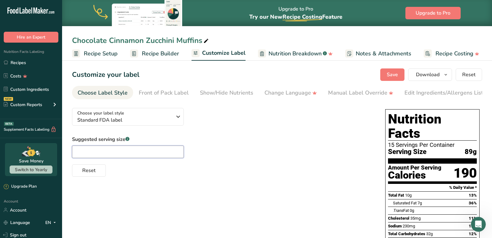
click at [156, 153] on input "text" at bounding box center [128, 151] width 112 height 12
type input "1 Muffin"
click at [289, 135] on div "Choose your label style Standard FDA label USA (FDA) Standard FDA label Tabular…" at bounding box center [222, 140] width 301 height 74
click at [387, 70] on button "Save" at bounding box center [392, 74] width 24 height 12
click at [432, 73] on span "Download" at bounding box center [428, 74] width 24 height 7
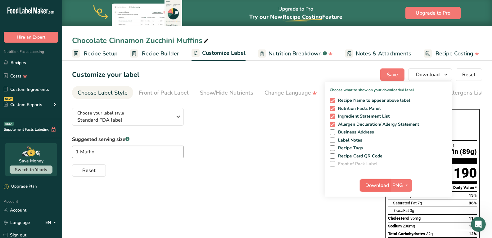
click at [378, 186] on span "Download" at bounding box center [378, 184] width 24 height 7
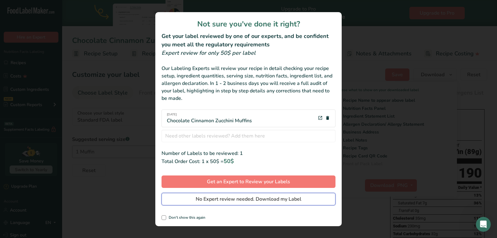
click at [221, 199] on span "No Expert review needed. Download my Label" at bounding box center [249, 198] width 106 height 7
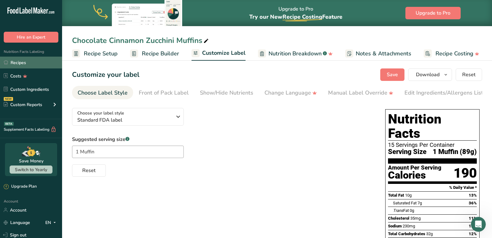
click at [40, 60] on link "Recipes" at bounding box center [31, 63] width 62 height 12
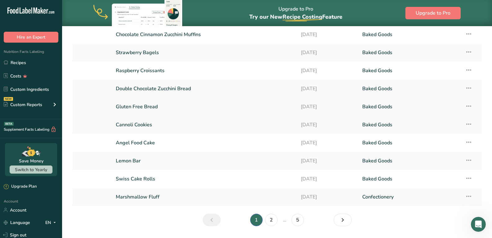
scroll to position [78, 0]
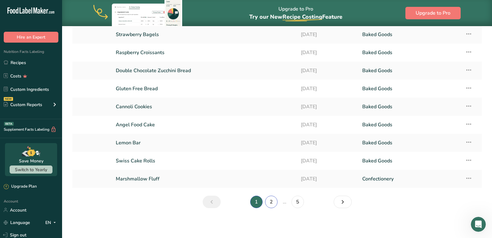
click at [271, 204] on link "2" at bounding box center [271, 201] width 12 height 12
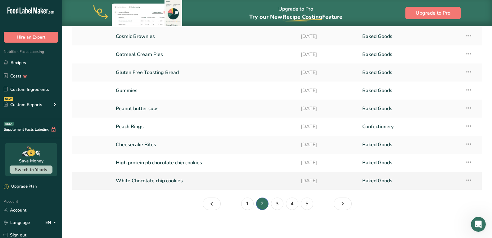
scroll to position [78, 0]
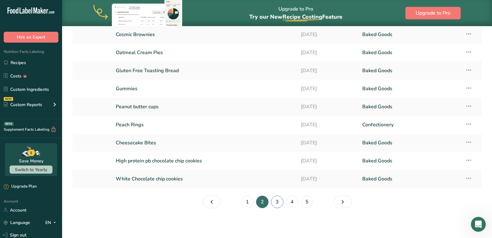
click at [279, 202] on link "3" at bounding box center [277, 201] width 12 height 12
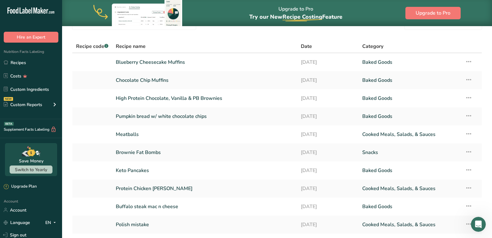
scroll to position [78, 0]
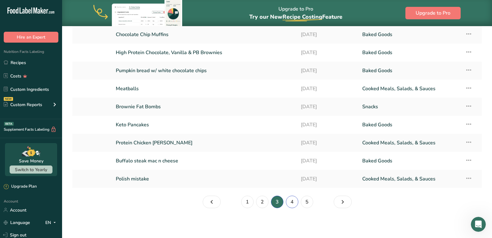
click at [289, 200] on link "4" at bounding box center [292, 201] width 12 height 12
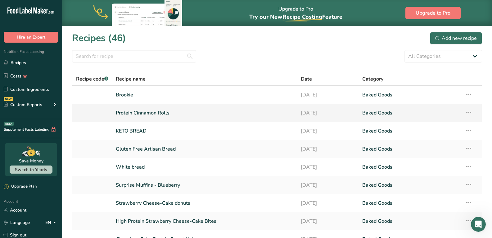
click at [152, 111] on link "Protein Cinnamon Rolls" at bounding box center [204, 112] width 177 height 13
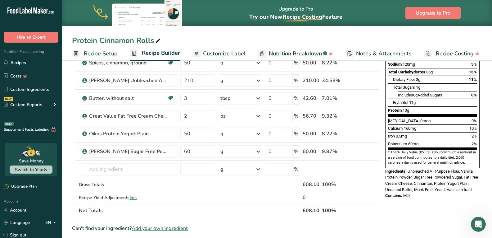
scroll to position [124, 0]
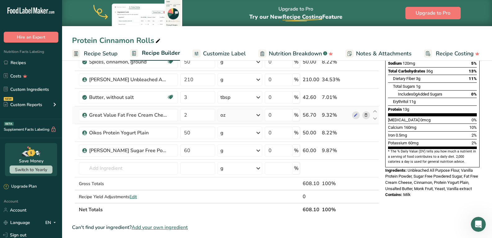
click at [367, 116] on icon at bounding box center [366, 115] width 4 height 7
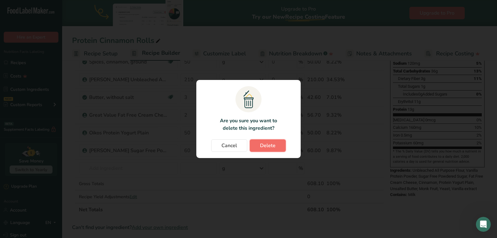
click at [277, 143] on button "Delete" at bounding box center [268, 145] width 36 height 12
type input "50"
type input "60"
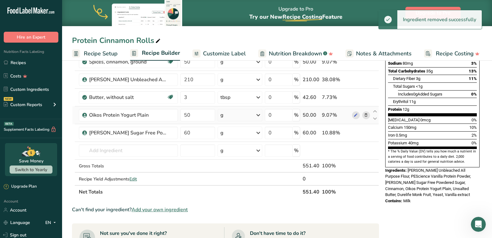
click at [368, 116] on icon at bounding box center [366, 115] width 4 height 7
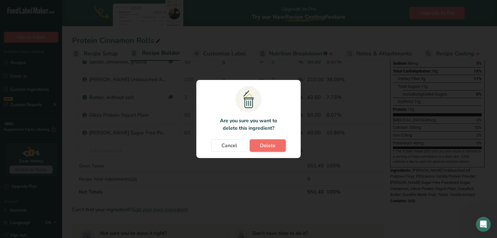
click at [272, 145] on span "Delete" at bounding box center [268, 145] width 16 height 7
type input "60"
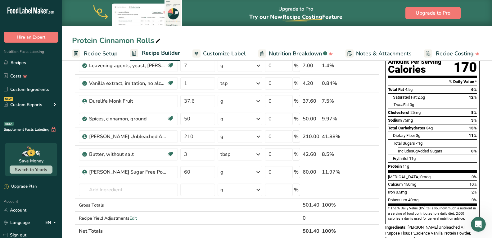
scroll to position [0, 0]
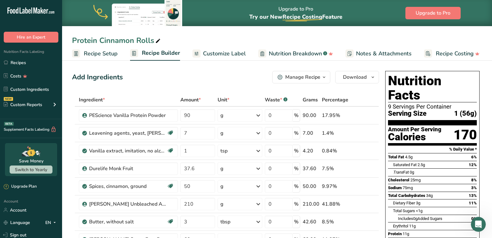
click at [230, 52] on span "Customize Label" at bounding box center [224, 53] width 43 height 8
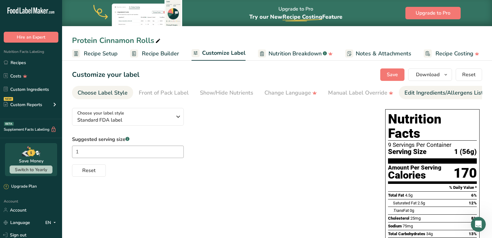
click at [412, 92] on div "Edit Ingredients/Allergens List" at bounding box center [444, 93] width 79 height 8
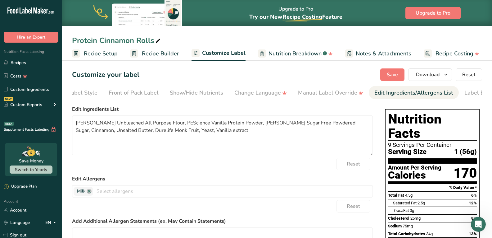
scroll to position [0, 56]
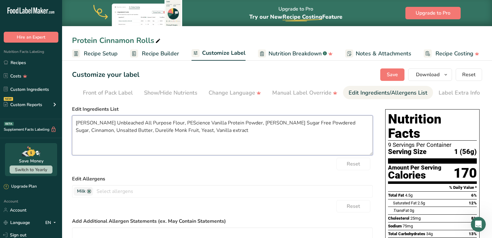
drag, startPoint x: 103, startPoint y: 123, endPoint x: 75, endPoint y: 120, distance: 28.7
click at [75, 120] on textarea "[PERSON_NAME] Unbleached All Purpose Flour, PEScience Vanilla Protein Powder, […" at bounding box center [222, 135] width 301 height 40
drag, startPoint x: 169, startPoint y: 124, endPoint x: 146, endPoint y: 123, distance: 23.3
click at [146, 123] on textarea "Unbleached All Purpose Flour, PEScience Vanilla Protein Powder, [PERSON_NAME] S…" at bounding box center [222, 135] width 301 height 40
drag, startPoint x: 212, startPoint y: 124, endPoint x: 199, endPoint y: 124, distance: 13.4
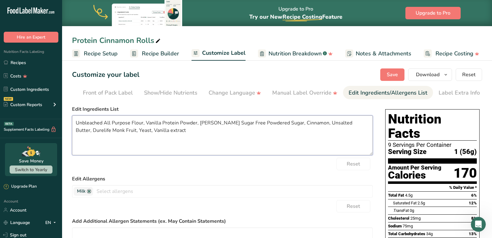
click at [199, 124] on textarea "Unbleached All Purpose Flour, Vanilla Protein Powder, [PERSON_NAME] Sugar Free …" at bounding box center [222, 135] width 301 height 40
drag, startPoint x: 347, startPoint y: 124, endPoint x: 329, endPoint y: 124, distance: 18.3
click at [329, 124] on textarea "Unbleached All Purpose Flour, Vanilla Protein Powder, Sugar Free Powdered Sugar…" at bounding box center [222, 135] width 301 height 40
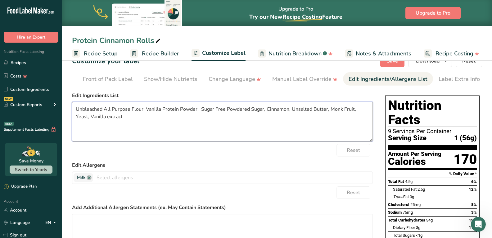
scroll to position [0, 0]
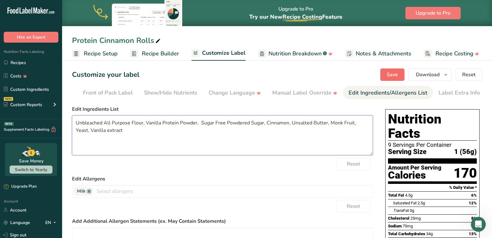
type textarea "Unbleached All Purpose Flour, Vanilla Protein Powder, Sugar Free Powdered Sugar…"
click at [389, 74] on span "Save" at bounding box center [392, 74] width 11 height 7
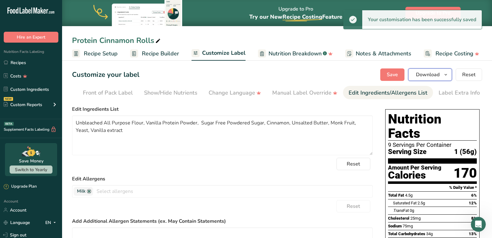
click at [418, 74] on span "Download" at bounding box center [428, 74] width 24 height 7
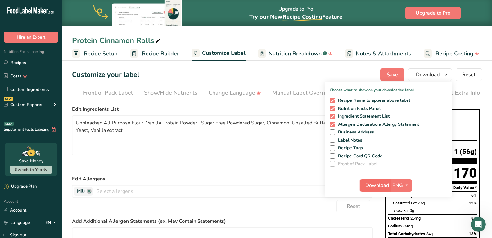
click at [377, 188] on span "Download" at bounding box center [378, 184] width 24 height 7
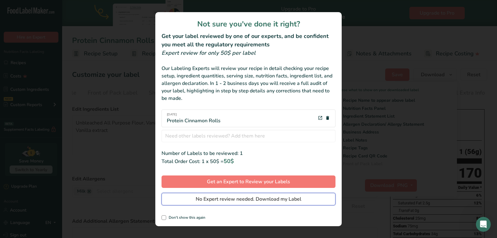
click at [241, 196] on span "No Expert review needed. Download my Label" at bounding box center [249, 198] width 106 height 7
